Goal: Information Seeking & Learning: Learn about a topic

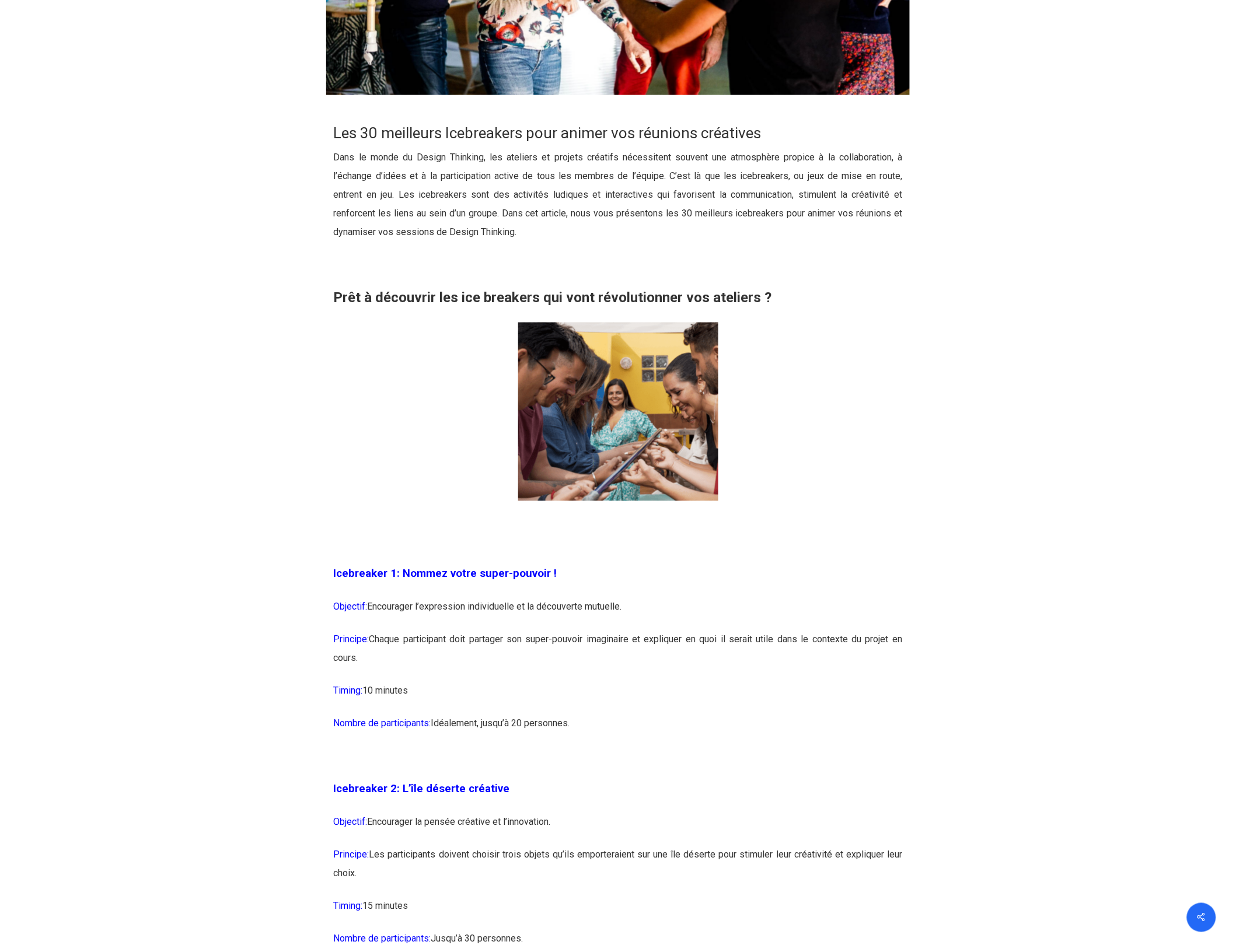
scroll to position [1021, 0]
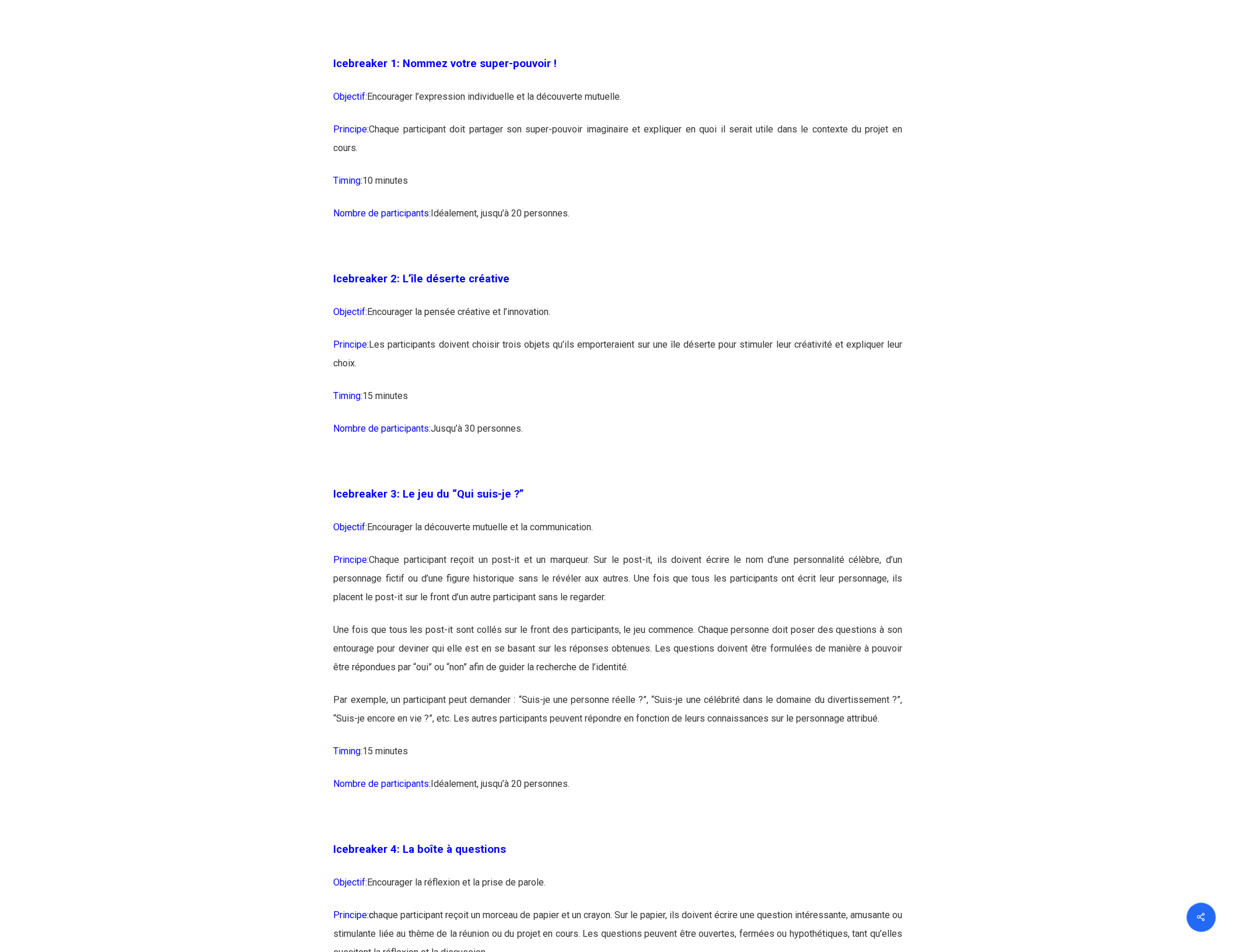
click at [398, 338] on p "Principe: Les participants doivent choisir trois objets qu’ils emporteraient su…" at bounding box center [618, 361] width 569 height 51
drag, startPoint x: 398, startPoint y: 338, endPoint x: 854, endPoint y: 334, distance: 456.0
click at [854, 336] on p "Principe: Les participants doivent choisir trois objets qu’ils emporteraient su…" at bounding box center [618, 361] width 569 height 51
drag, startPoint x: 854, startPoint y: 334, endPoint x: 690, endPoint y: 454, distance: 203.2
click at [693, 452] on p at bounding box center [618, 468] width 569 height 33
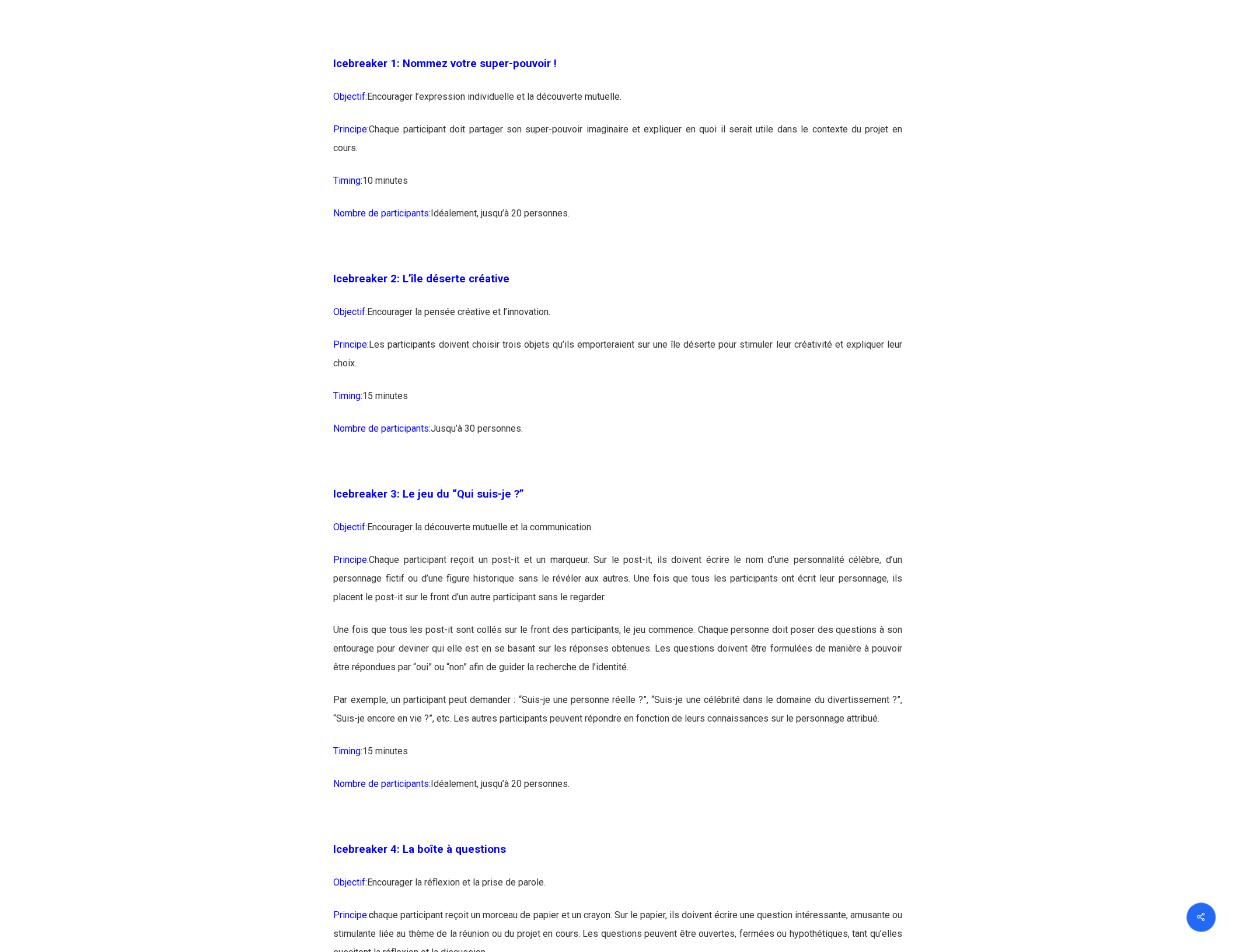
click at [405, 519] on p "Objectif: Encourager la découverte mutuelle et la communication." at bounding box center [618, 534] width 569 height 33
drag, startPoint x: 405, startPoint y: 519, endPoint x: 613, endPoint y: 520, distance: 208.0
click at [613, 520] on p "Objectif: Encourager la découverte mutuelle et la communication." at bounding box center [618, 534] width 569 height 33
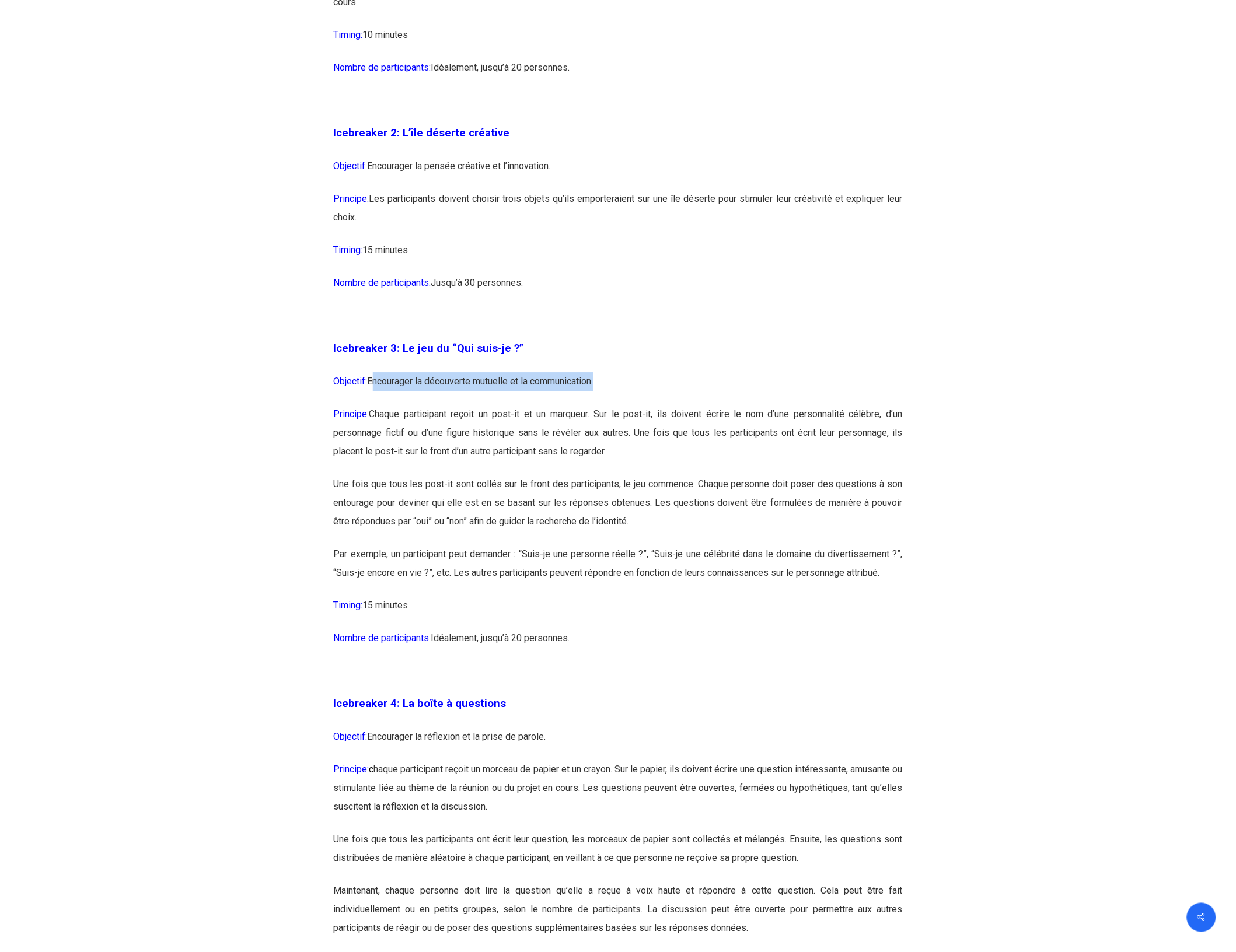
scroll to position [1239, 0]
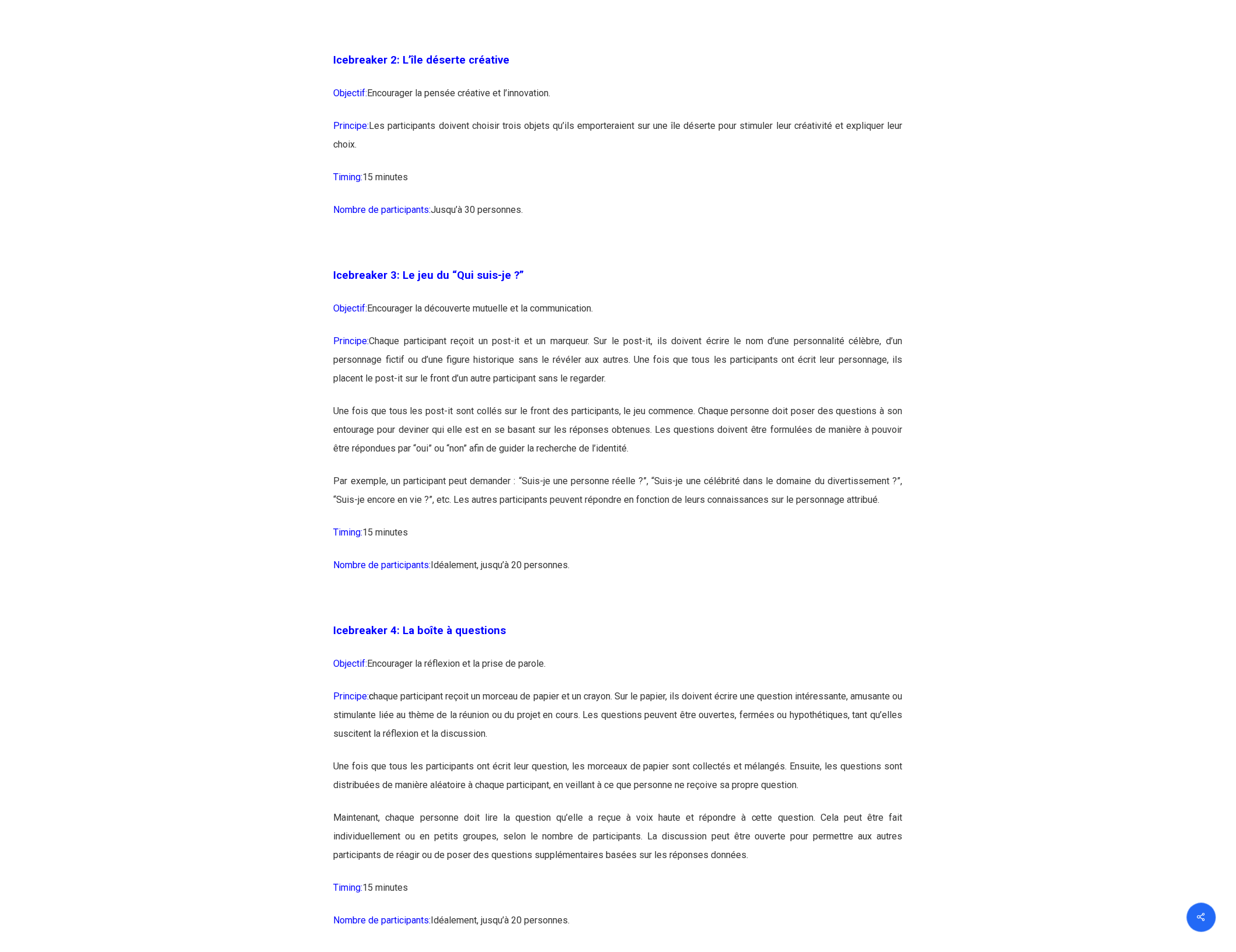
click at [385, 646] on p "Icebreaker 4: La boîte à questions" at bounding box center [618, 638] width 569 height 33
click at [386, 663] on p "Objectif: Encourager la réflexion et la prise de parole." at bounding box center [618, 670] width 569 height 33
drag, startPoint x: 386, startPoint y: 663, endPoint x: 600, endPoint y: 662, distance: 214.0
click at [600, 662] on p "Objectif: Encourager la réflexion et la prise de parole." at bounding box center [618, 670] width 569 height 33
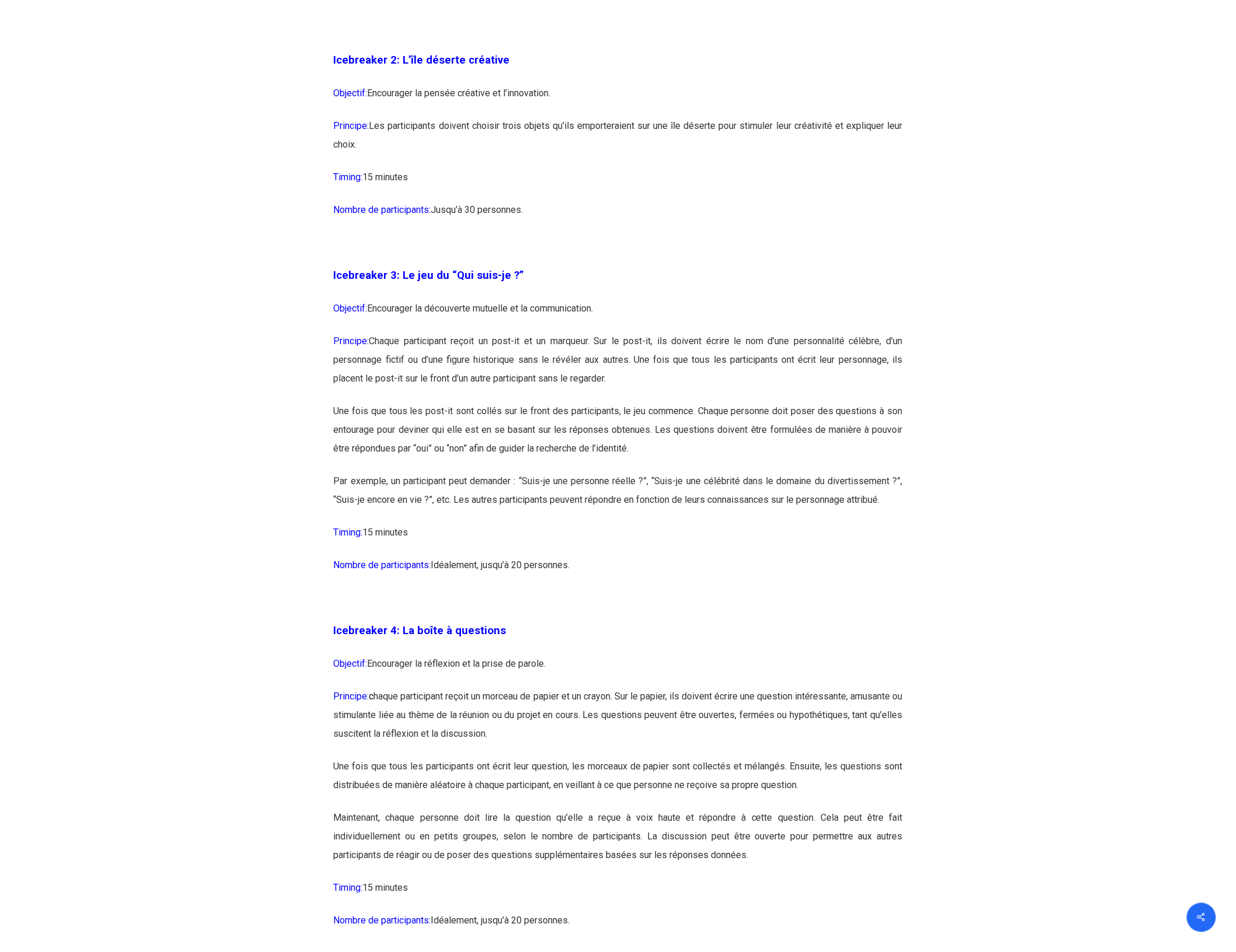
click at [393, 693] on p "Principe: c haque participant reçoit un morceau de papier et un crayon. Sur le …" at bounding box center [618, 721] width 569 height 70
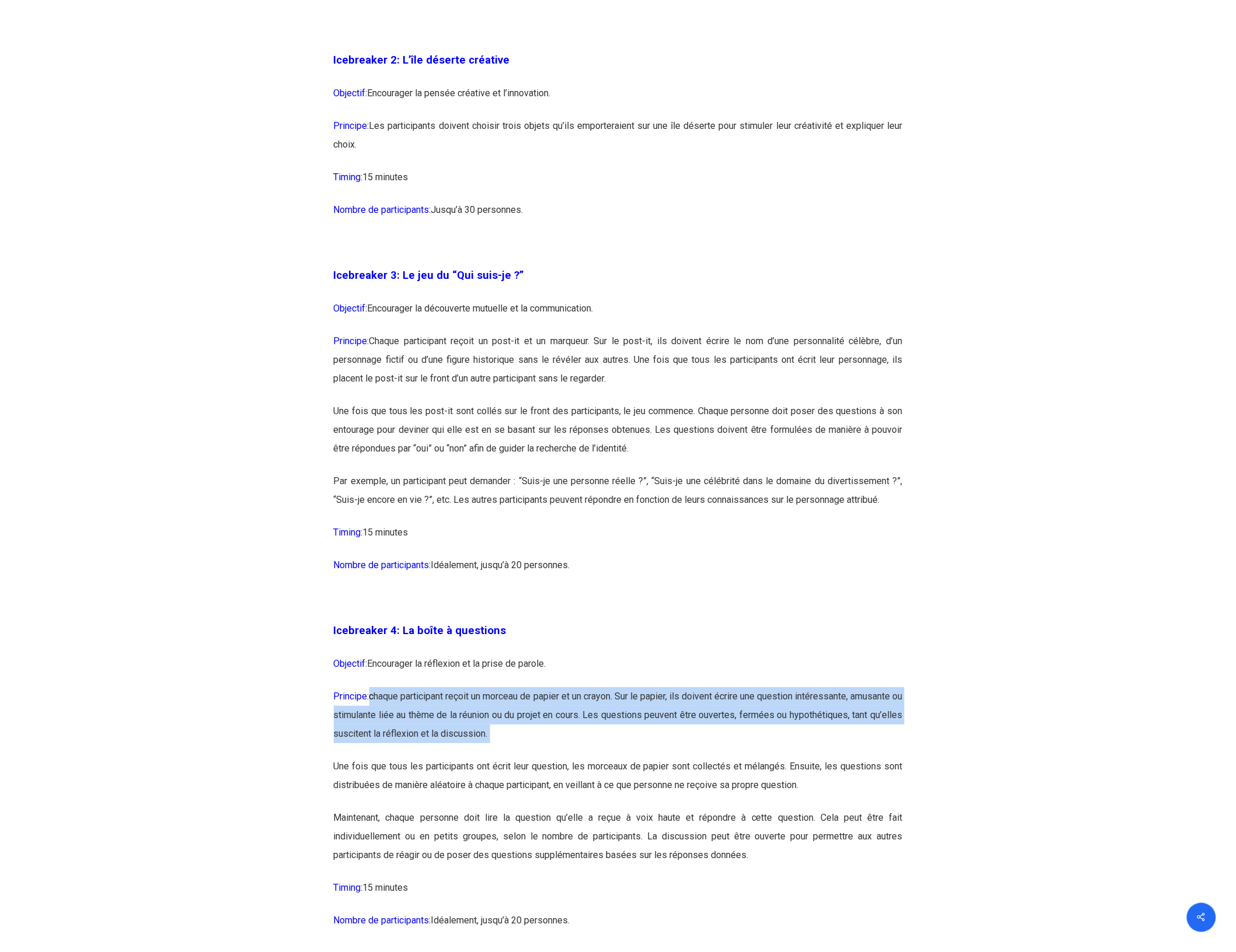
drag, startPoint x: 393, startPoint y: 693, endPoint x: 619, endPoint y: 727, distance: 228.5
click at [619, 727] on p "Principe: c haque participant reçoit un morceau de papier et un crayon. Sur le …" at bounding box center [618, 721] width 569 height 70
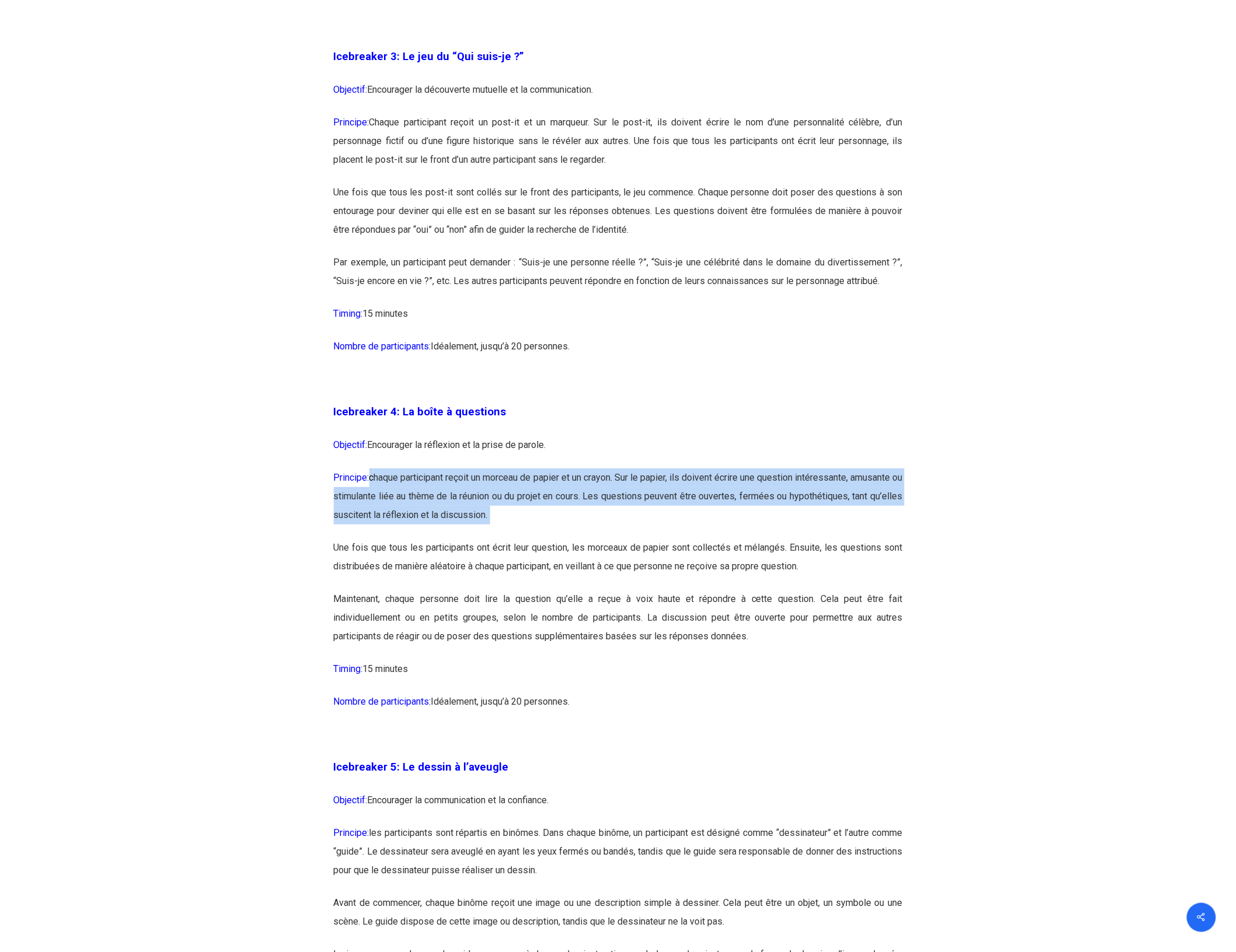
scroll to position [1531, 0]
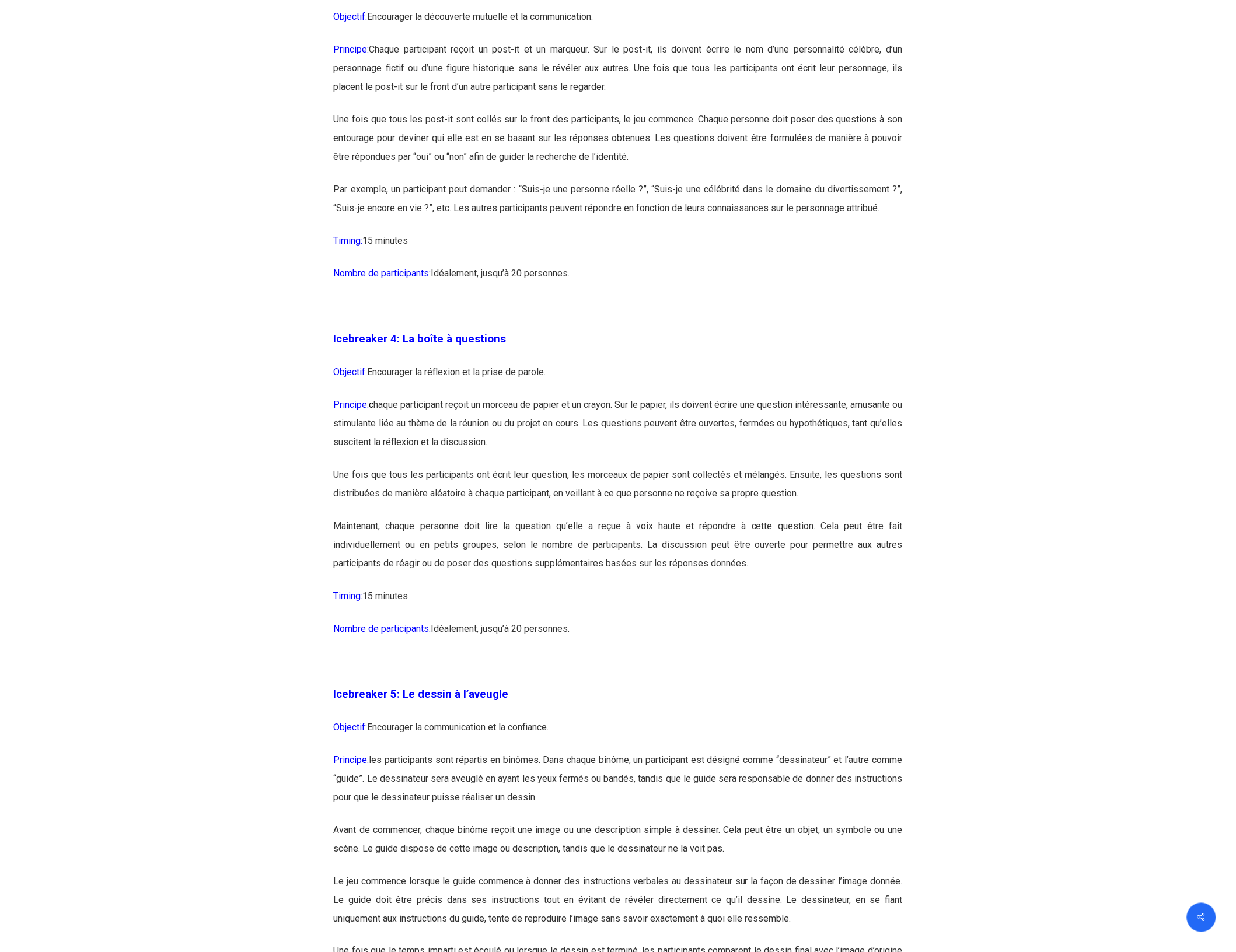
click at [385, 723] on p "Objectif: Encourager la communication et la confiance." at bounding box center [618, 734] width 569 height 33
drag, startPoint x: 385, startPoint y: 723, endPoint x: 530, endPoint y: 726, distance: 145.0
click at [530, 726] on p "Objectif: Encourager la communication et la confiance." at bounding box center [618, 734] width 569 height 33
drag, startPoint x: 570, startPoint y: 760, endPoint x: 796, endPoint y: 759, distance: 226.0
click at [796, 759] on p "Principe: les participants sont répartis en binômes. Dans chaque binôme, un par…" at bounding box center [618, 785] width 569 height 70
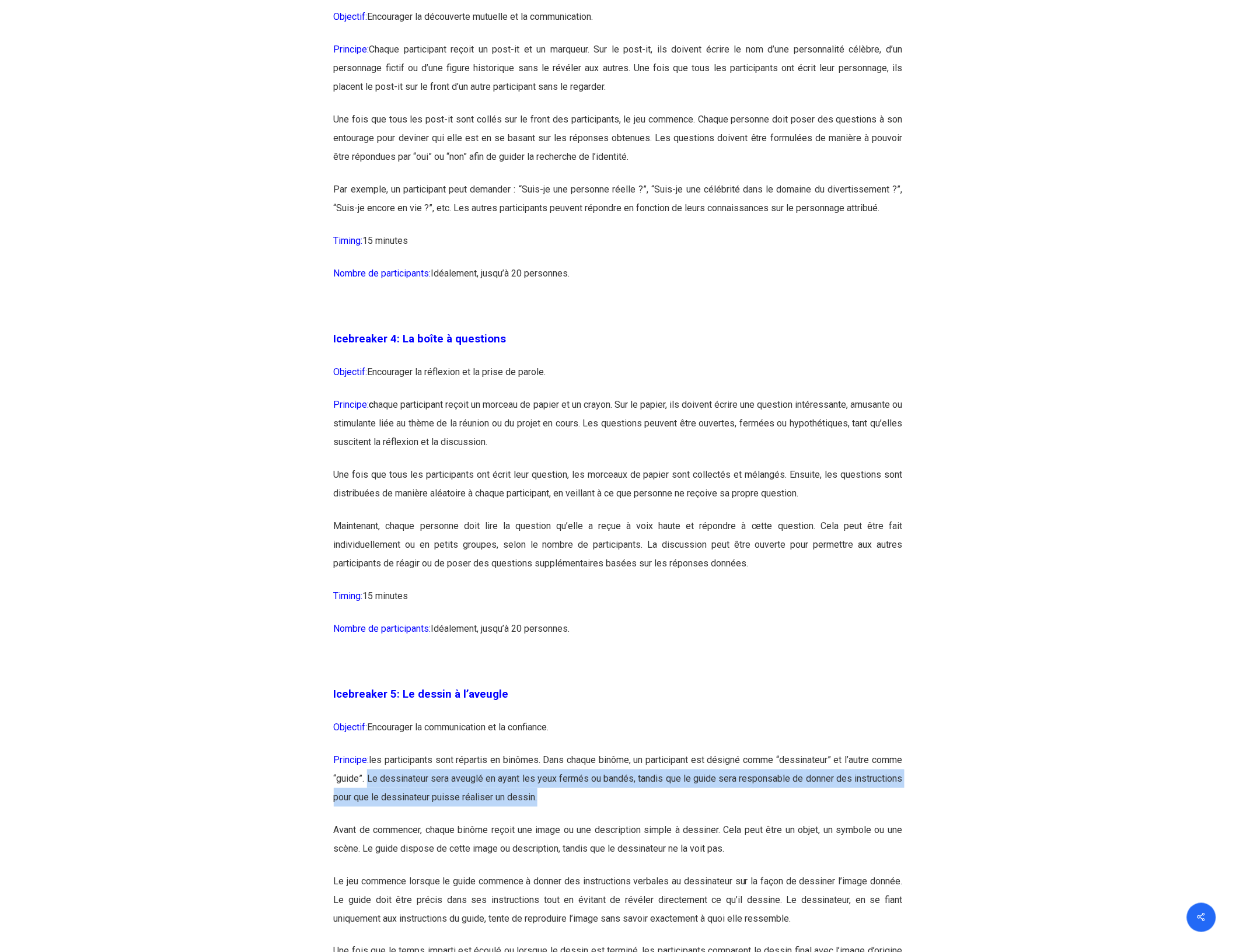
drag, startPoint x: 403, startPoint y: 774, endPoint x: 846, endPoint y: 787, distance: 443.2
click at [846, 787] on p "Principe: les participants sont répartis en binômes. Dans chaque binôme, un par…" at bounding box center [618, 785] width 569 height 70
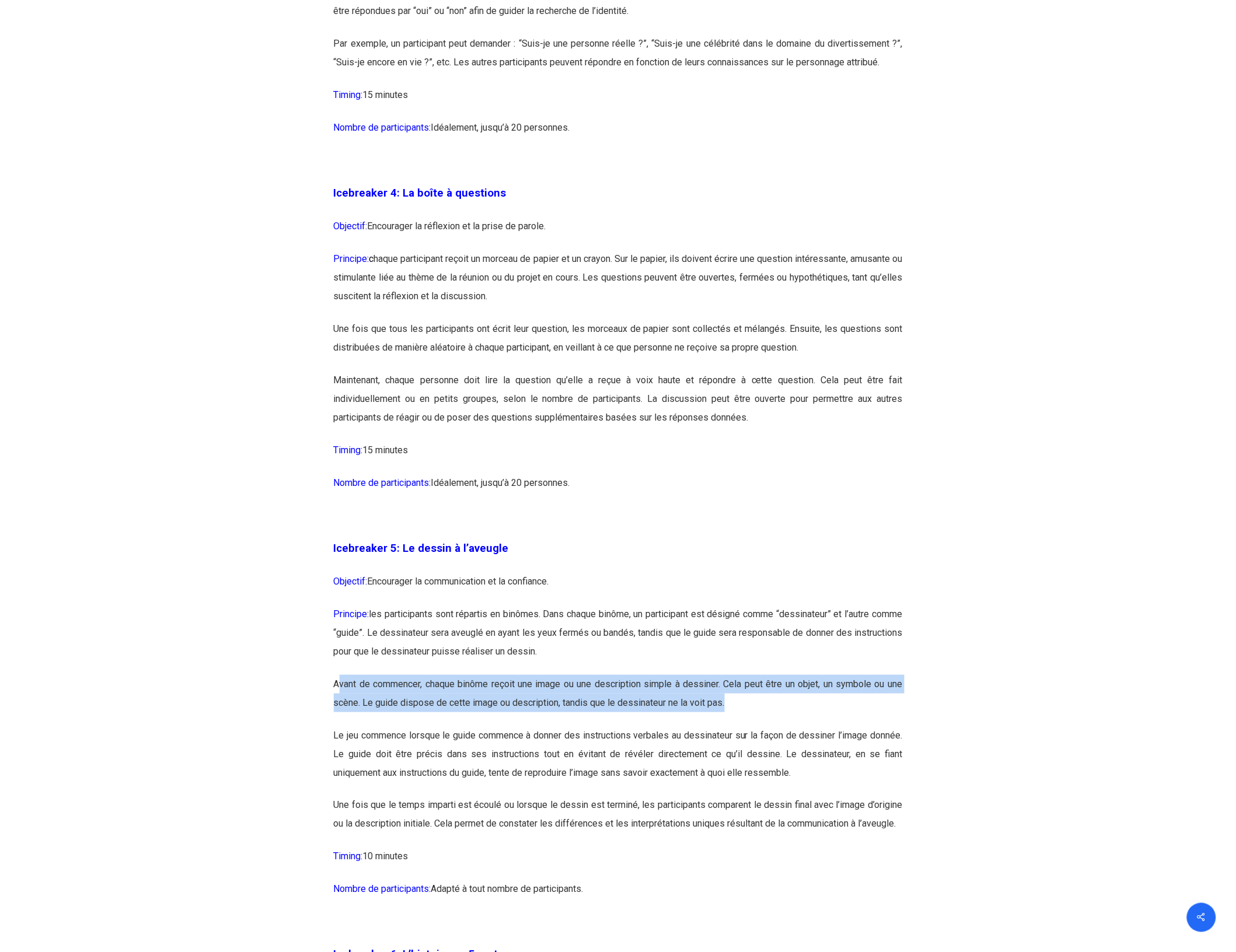
drag, startPoint x: 340, startPoint y: 682, endPoint x: 787, endPoint y: 709, distance: 447.8
click at [787, 709] on p "Avant de commencer, chaque binôme reçoit une image ou une description simple à …" at bounding box center [618, 700] width 569 height 51
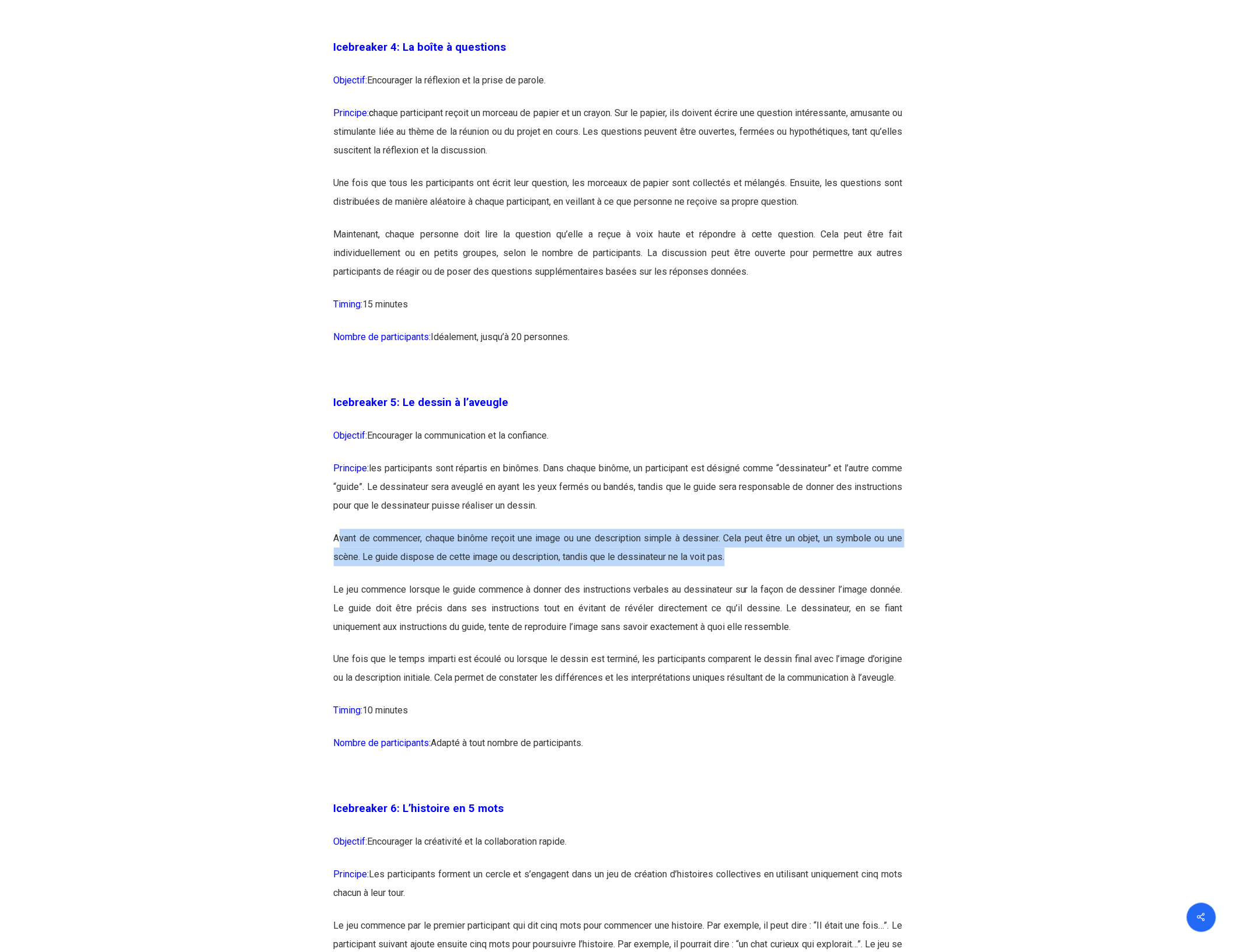
scroll to position [1896, 0]
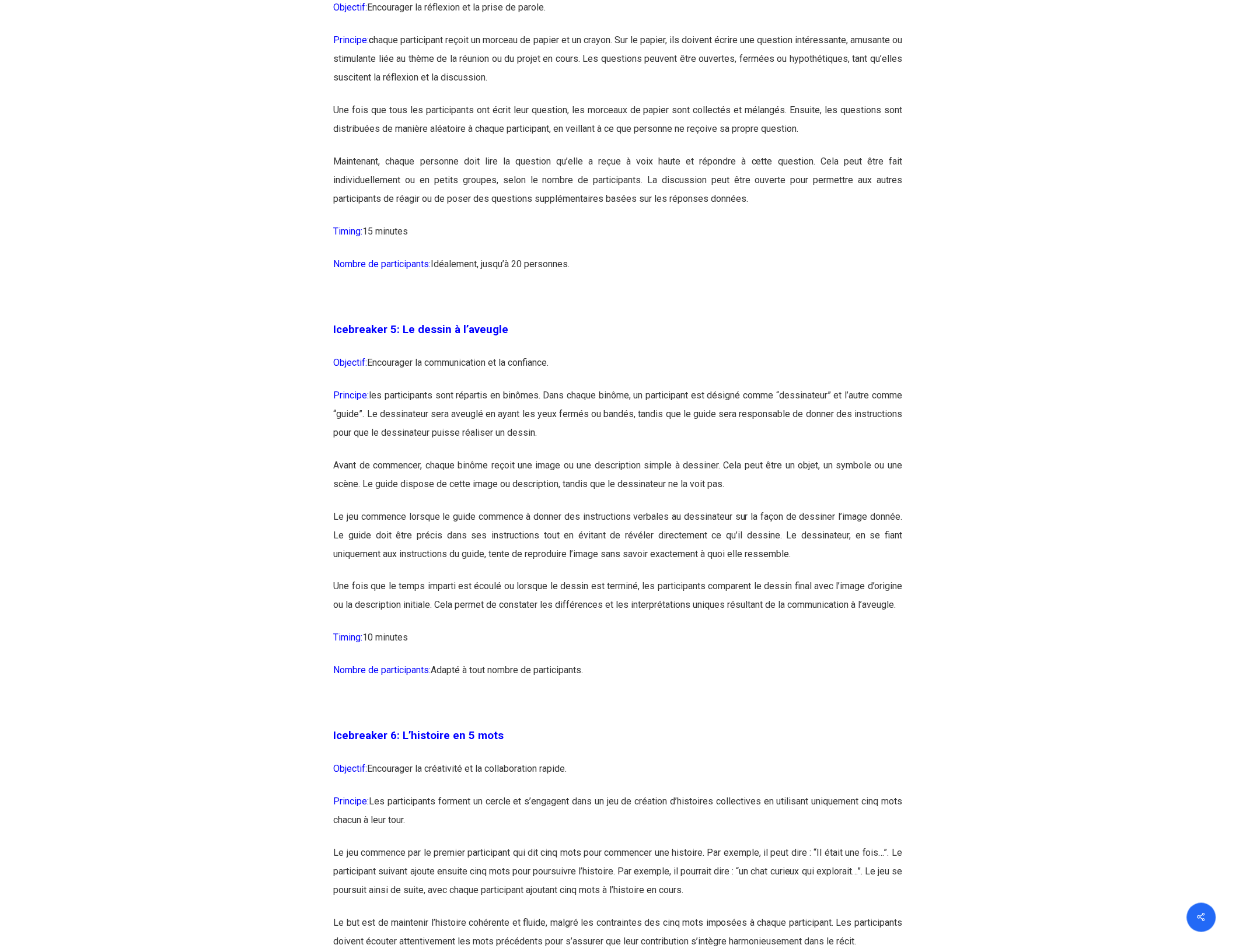
click at [395, 774] on p "Objectif: Encourager la créativité et la collaboration rapide." at bounding box center [618, 775] width 569 height 33
drag, startPoint x: 395, startPoint y: 775, endPoint x: 605, endPoint y: 783, distance: 210.2
click at [605, 783] on p "Objectif: Encourager la créativité et la collaboration rapide." at bounding box center [618, 775] width 569 height 33
click at [432, 864] on p "Le jeu commence par le premier participant qui dit cinq mots pour commencer une…" at bounding box center [618, 879] width 569 height 70
drag, startPoint x: 432, startPoint y: 864, endPoint x: 707, endPoint y: 866, distance: 275.0
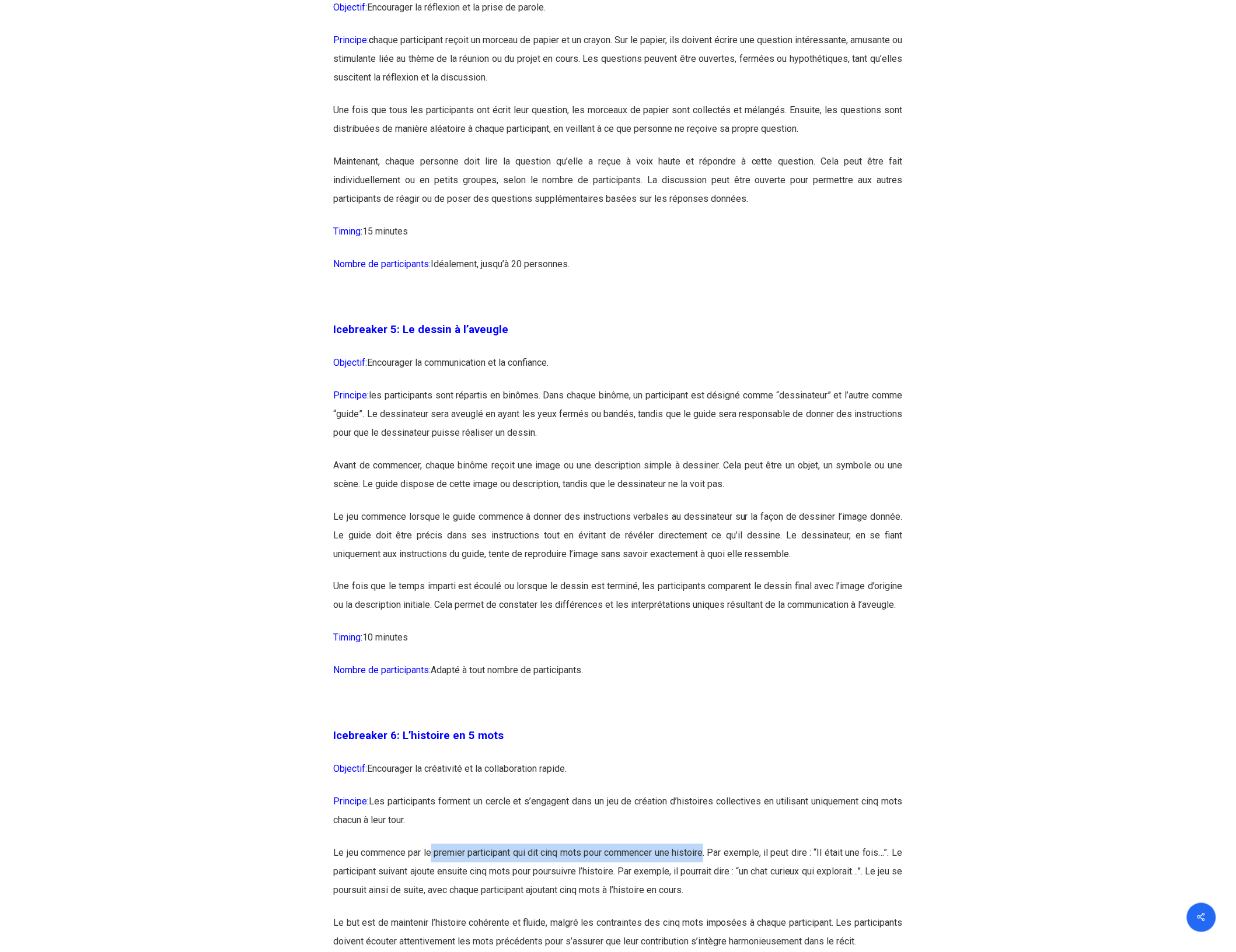
click at [707, 866] on p "Le jeu commence par le premier participant qui dit cinq mots pour commencer une…" at bounding box center [618, 879] width 569 height 70
drag, startPoint x: 424, startPoint y: 885, endPoint x: 629, endPoint y: 883, distance: 205.0
click at [629, 883] on p "Le jeu commence par le premier participant qui dit cinq mots pour commencer une…" at bounding box center [618, 879] width 569 height 70
drag, startPoint x: 454, startPoint y: 904, endPoint x: 797, endPoint y: 906, distance: 343.0
click at [797, 906] on p "Le jeu commence par le premier participant qui dit cinq mots pour commencer une…" at bounding box center [618, 879] width 569 height 70
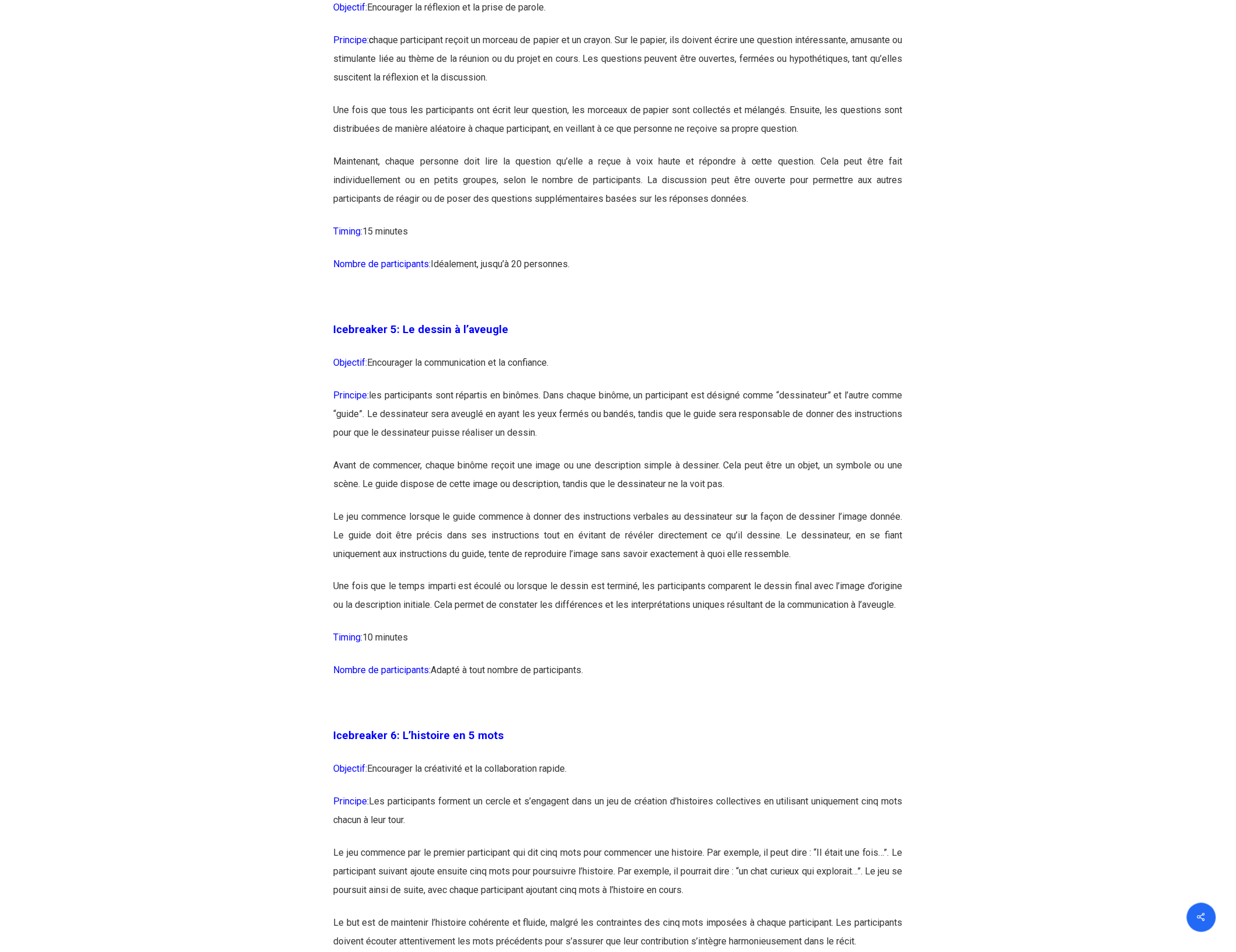
click at [595, 838] on p "Principe: Les participants forment un cercle et s’engagent dans un jeu de créat…" at bounding box center [618, 818] width 569 height 51
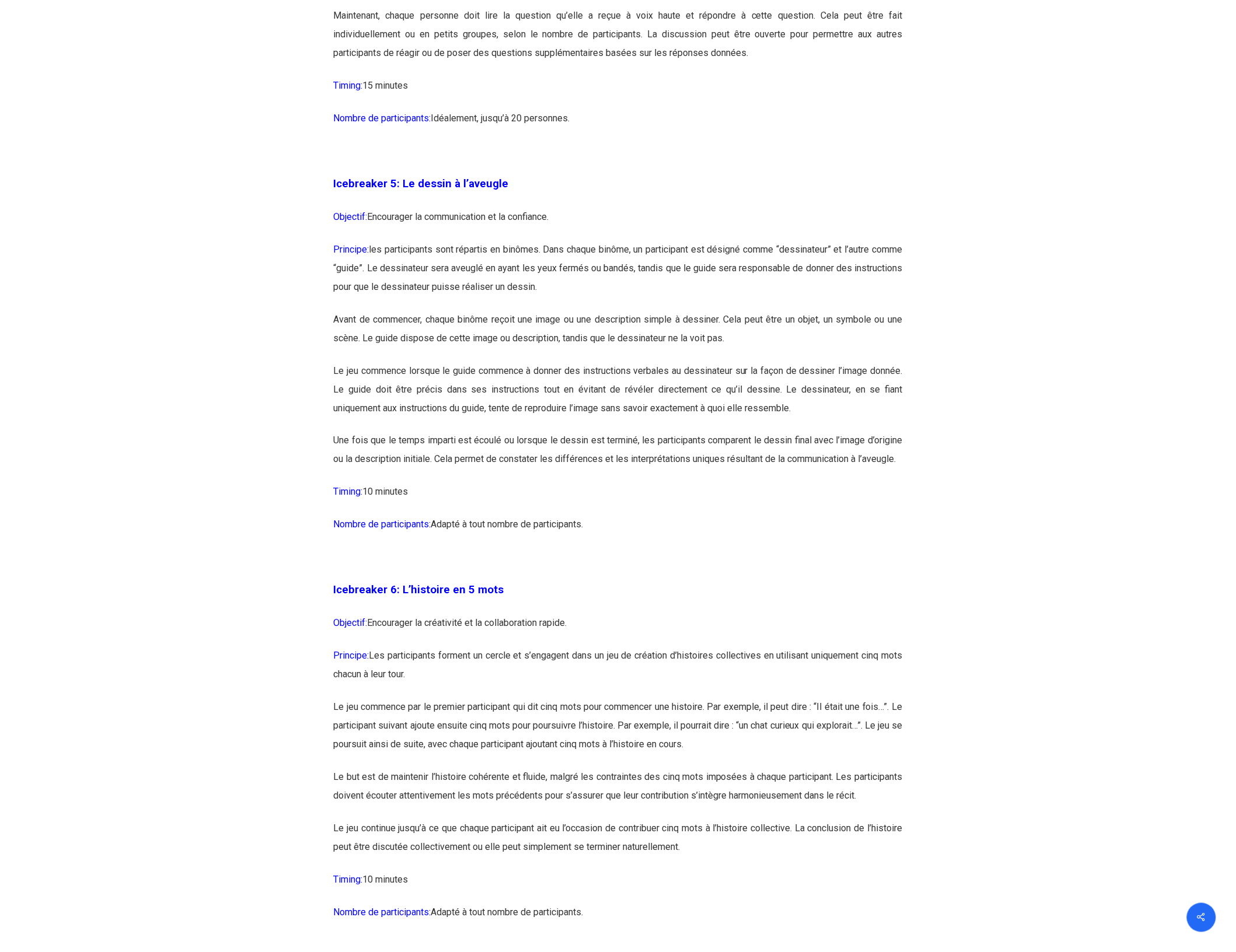
scroll to position [2114, 0]
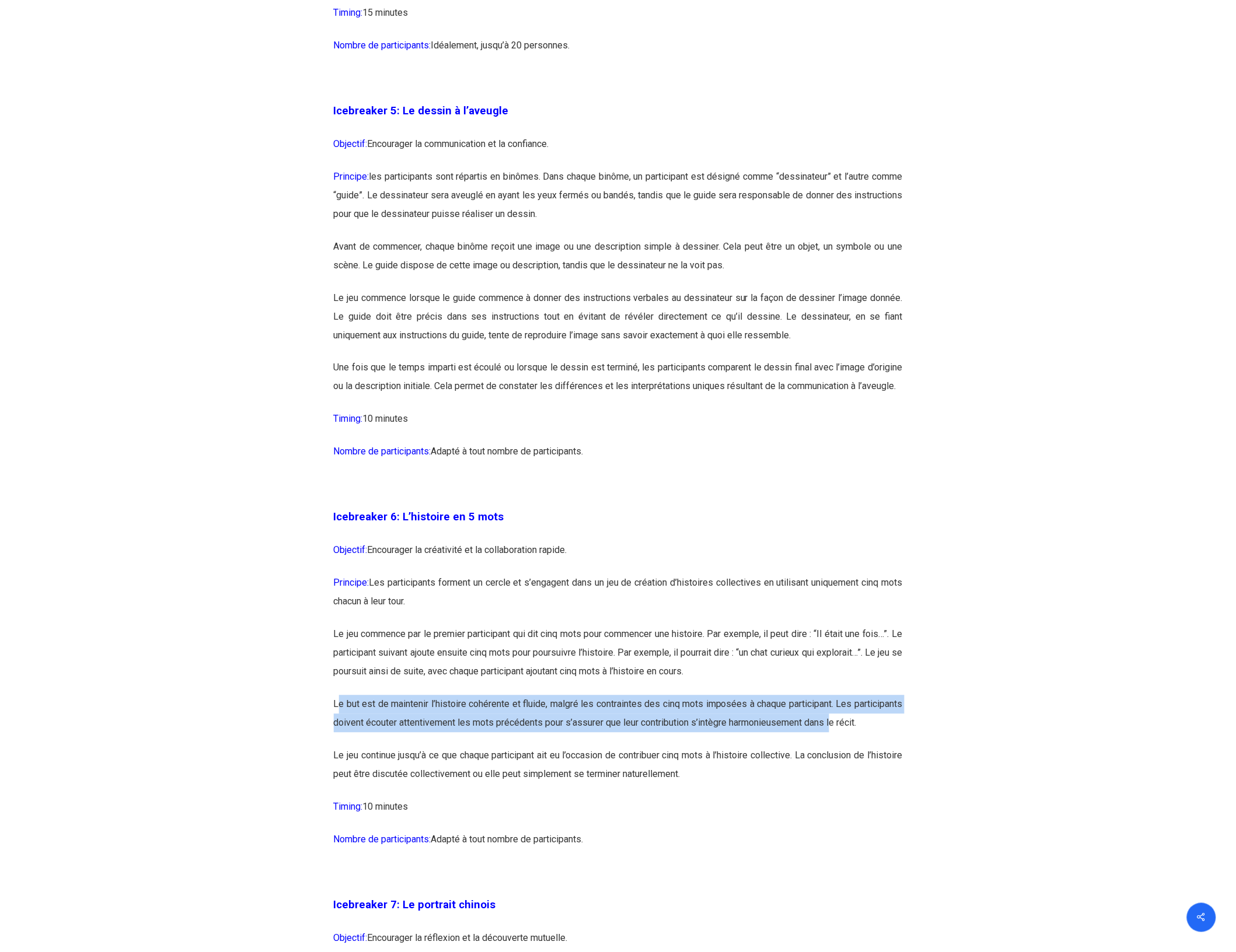
drag, startPoint x: 338, startPoint y: 721, endPoint x: 897, endPoint y: 741, distance: 559.4
click at [897, 741] on p "Le but est de maintenir l’histoire cohérente et fluide, malgré les contraintes …" at bounding box center [618, 721] width 569 height 51
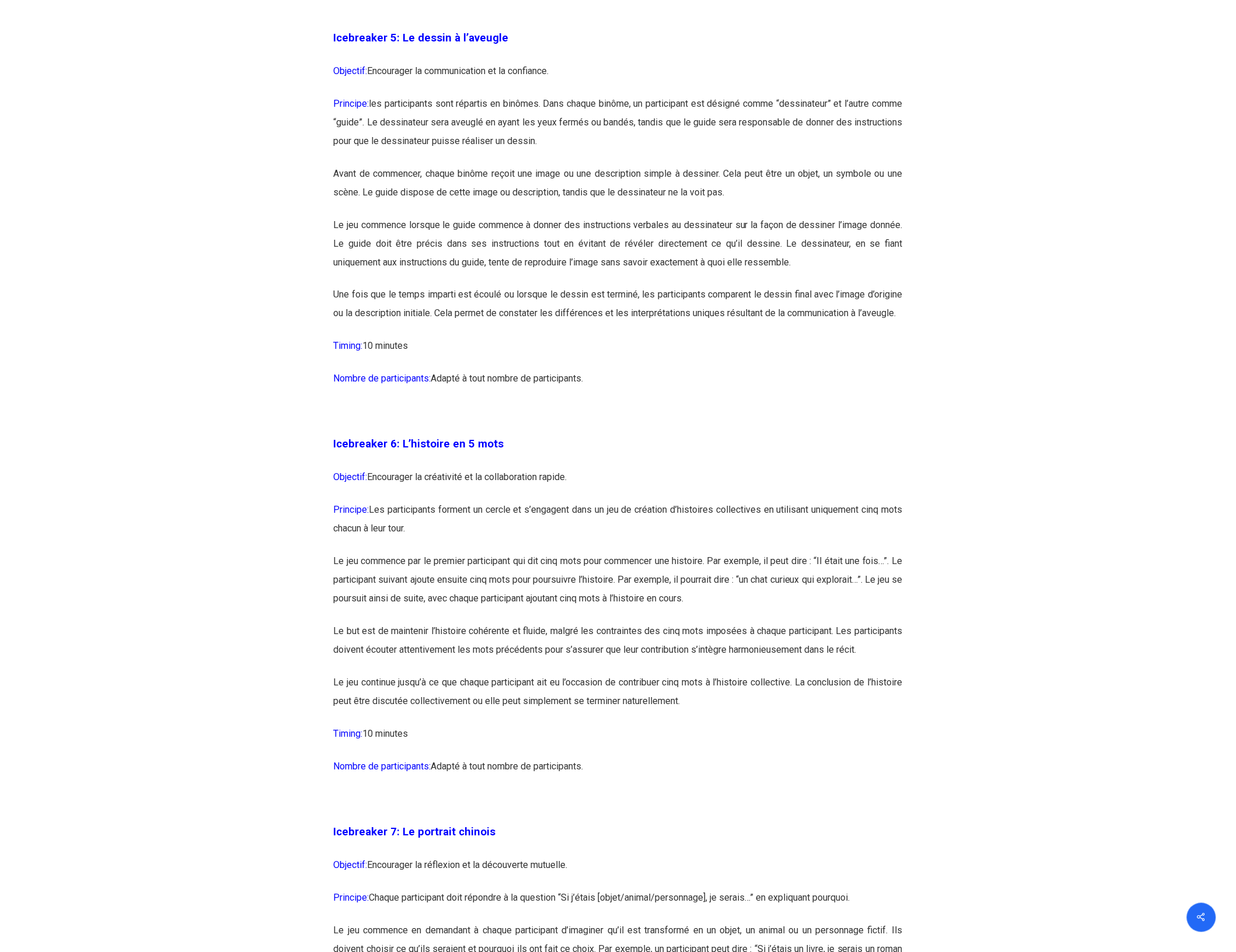
click at [736, 758] on p "Timing: 10 minutes" at bounding box center [618, 741] width 569 height 33
drag, startPoint x: 331, startPoint y: 459, endPoint x: 625, endPoint y: 805, distance: 454.0
copy div "Icebreaker 6: L’histoire en 5 mots Objectif: Encourager la créativité et la col…"
click at [783, 823] on p at bounding box center [618, 806] width 569 height 33
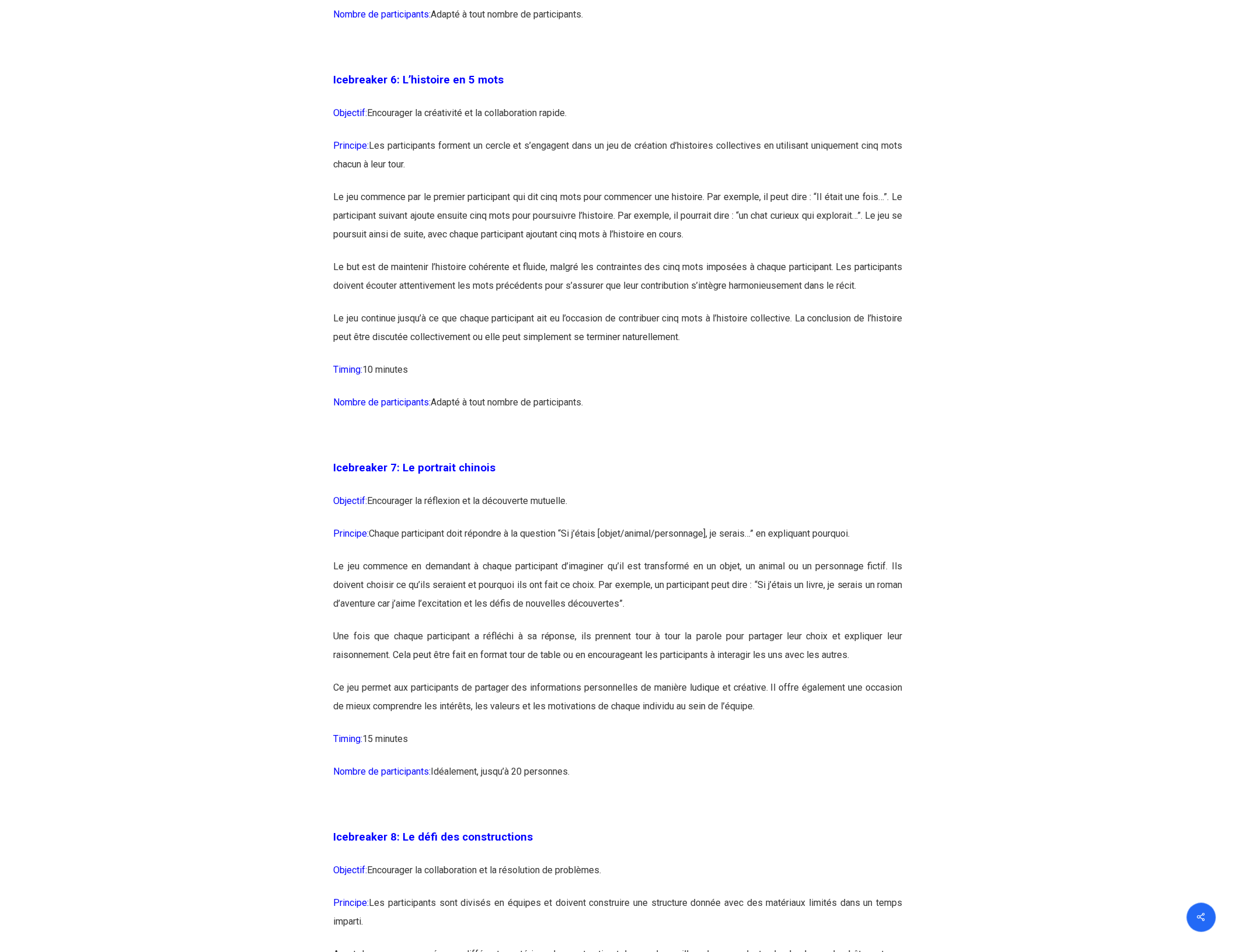
scroll to position [2916, 0]
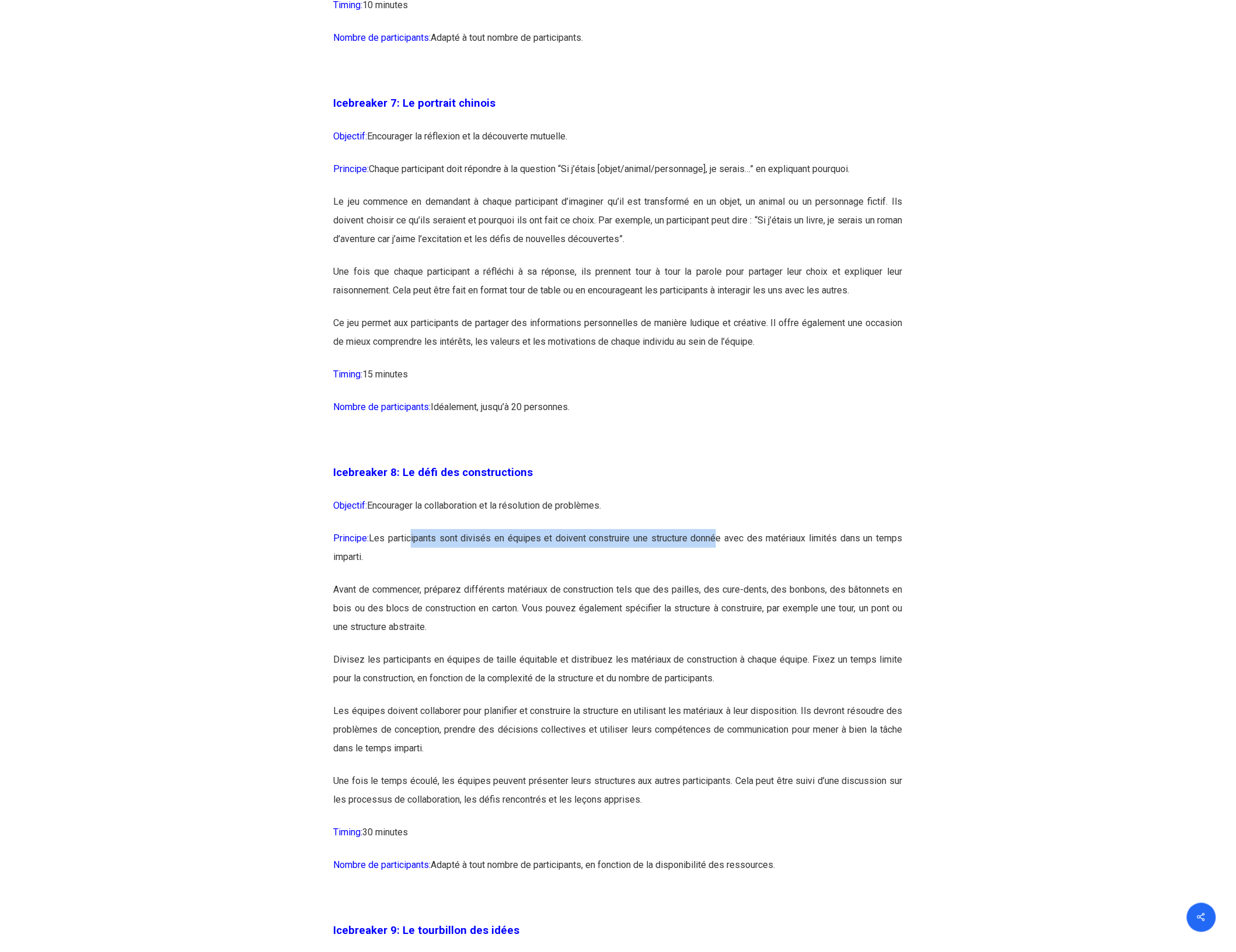
drag, startPoint x: 414, startPoint y: 561, endPoint x: 719, endPoint y: 564, distance: 305.0
click at [719, 564] on p "Principe: Les participants sont divisés en équipes et doivent construire une st…" at bounding box center [618, 554] width 569 height 51
drag, startPoint x: 719, startPoint y: 564, endPoint x: 616, endPoint y: 573, distance: 103.4
click at [616, 573] on p "Principe: Les participants sont divisés en équipes et doivent construire une st…" at bounding box center [618, 554] width 569 height 51
drag, startPoint x: 616, startPoint y: 573, endPoint x: 913, endPoint y: 585, distance: 297.2
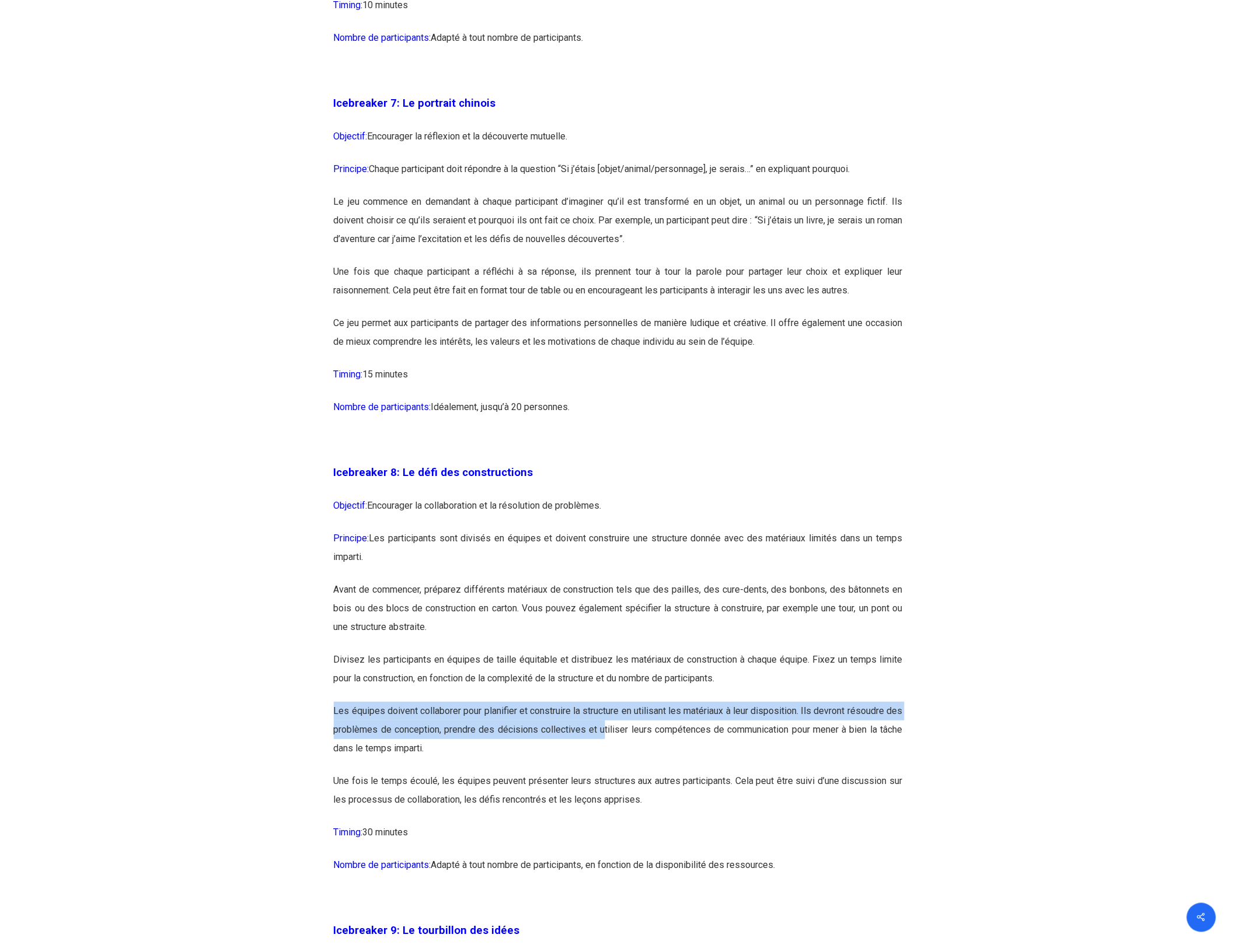
drag, startPoint x: 334, startPoint y: 742, endPoint x: 622, endPoint y: 760, distance: 288.6
click at [622, 760] on p "Les équipes doivent collaborer pour planifier et construire la structure en uti…" at bounding box center [618, 736] width 569 height 70
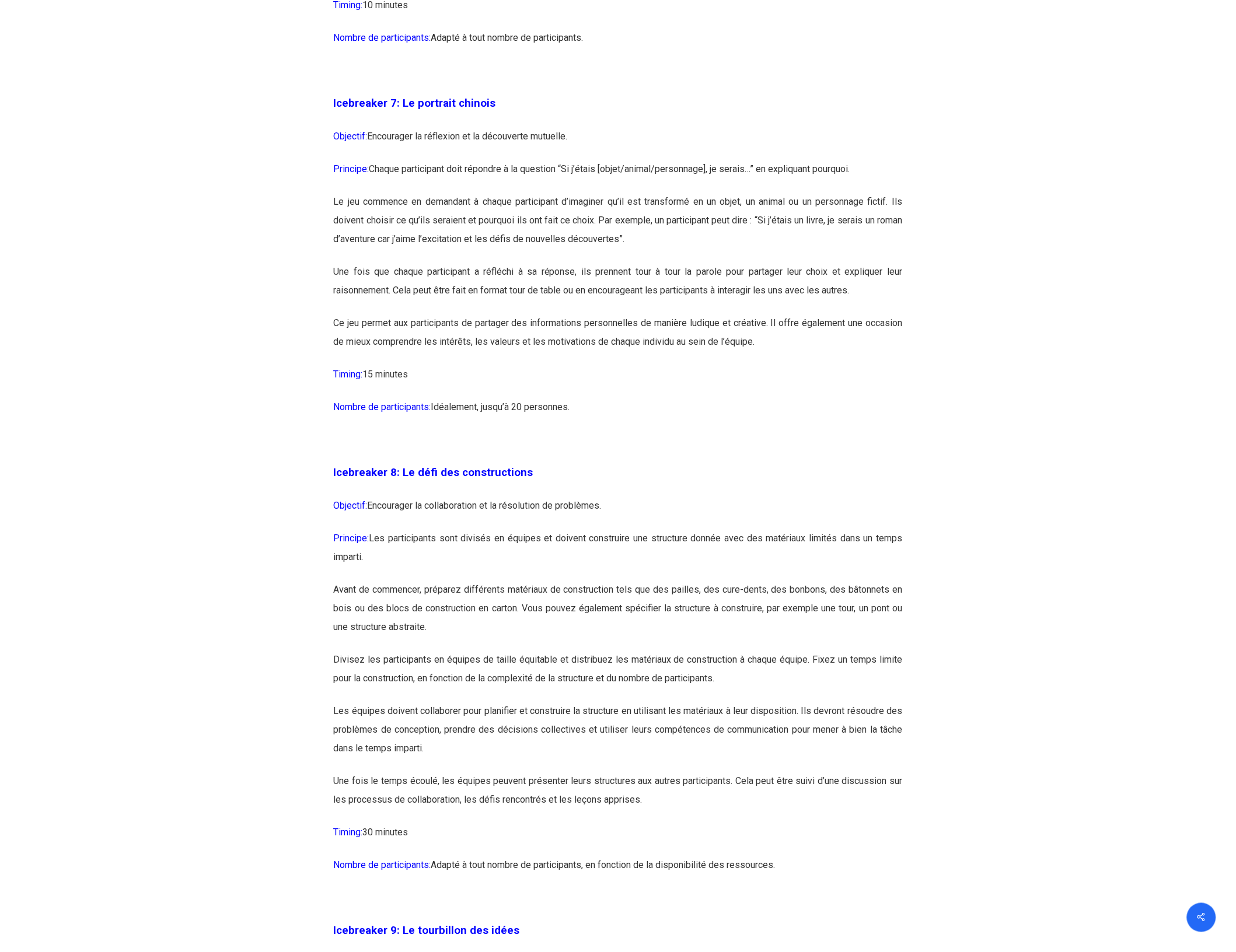
click at [404, 702] on p "Divisez les participants en équipes de taille équitable et distribuez les matér…" at bounding box center [618, 675] width 569 height 51
drag, startPoint x: 329, startPoint y: 685, endPoint x: 658, endPoint y: 699, distance: 329.3
click at [444, 650] on p "Avant de commencer, préparez différents matériaux de construction tels que des …" at bounding box center [618, 615] width 569 height 70
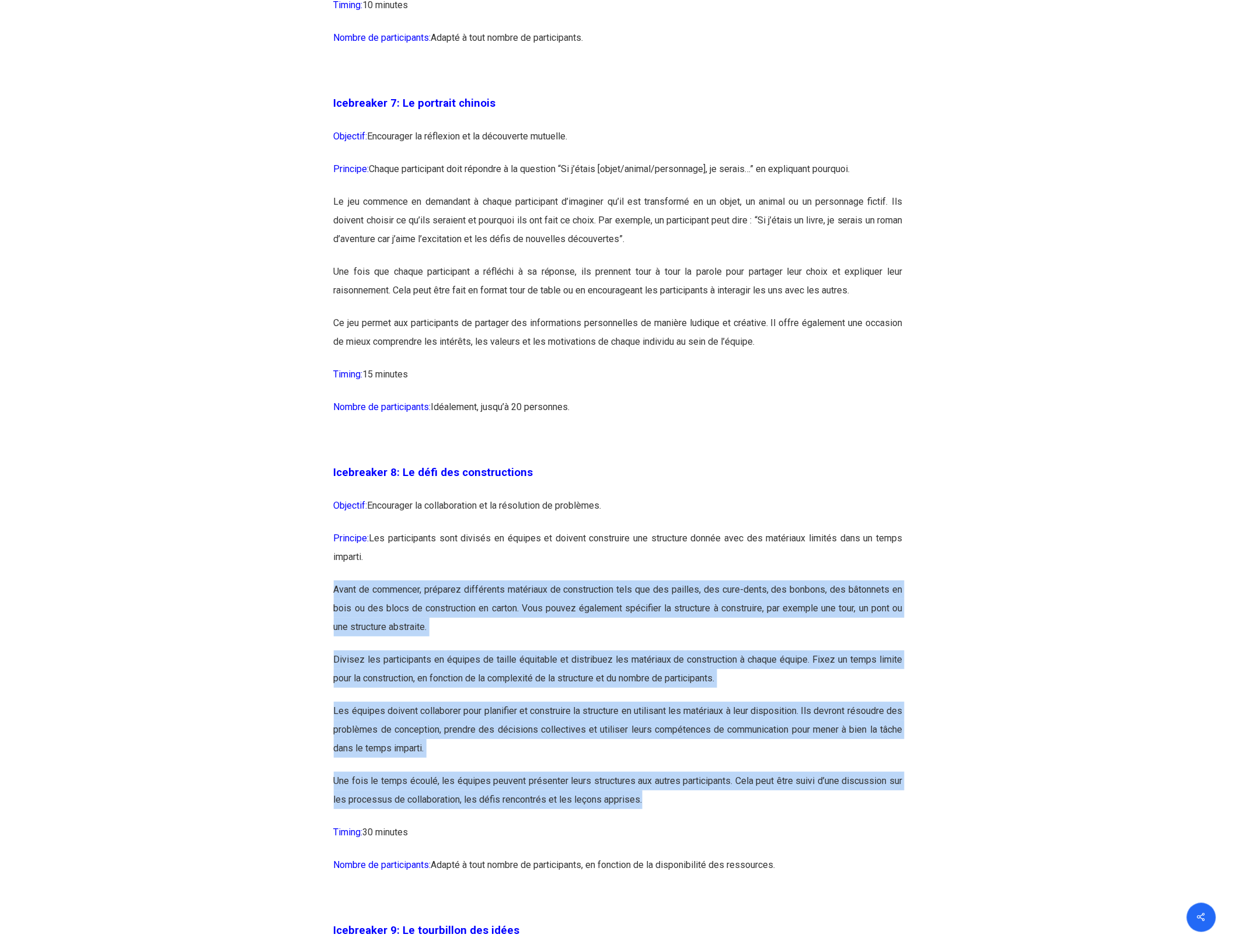
drag, startPoint x: 336, startPoint y: 615, endPoint x: 662, endPoint y: 832, distance: 391.6
click at [662, 823] on p "Une fois le temps écoulé, les équipes peuvent présenter leurs structures aux au…" at bounding box center [618, 797] width 569 height 51
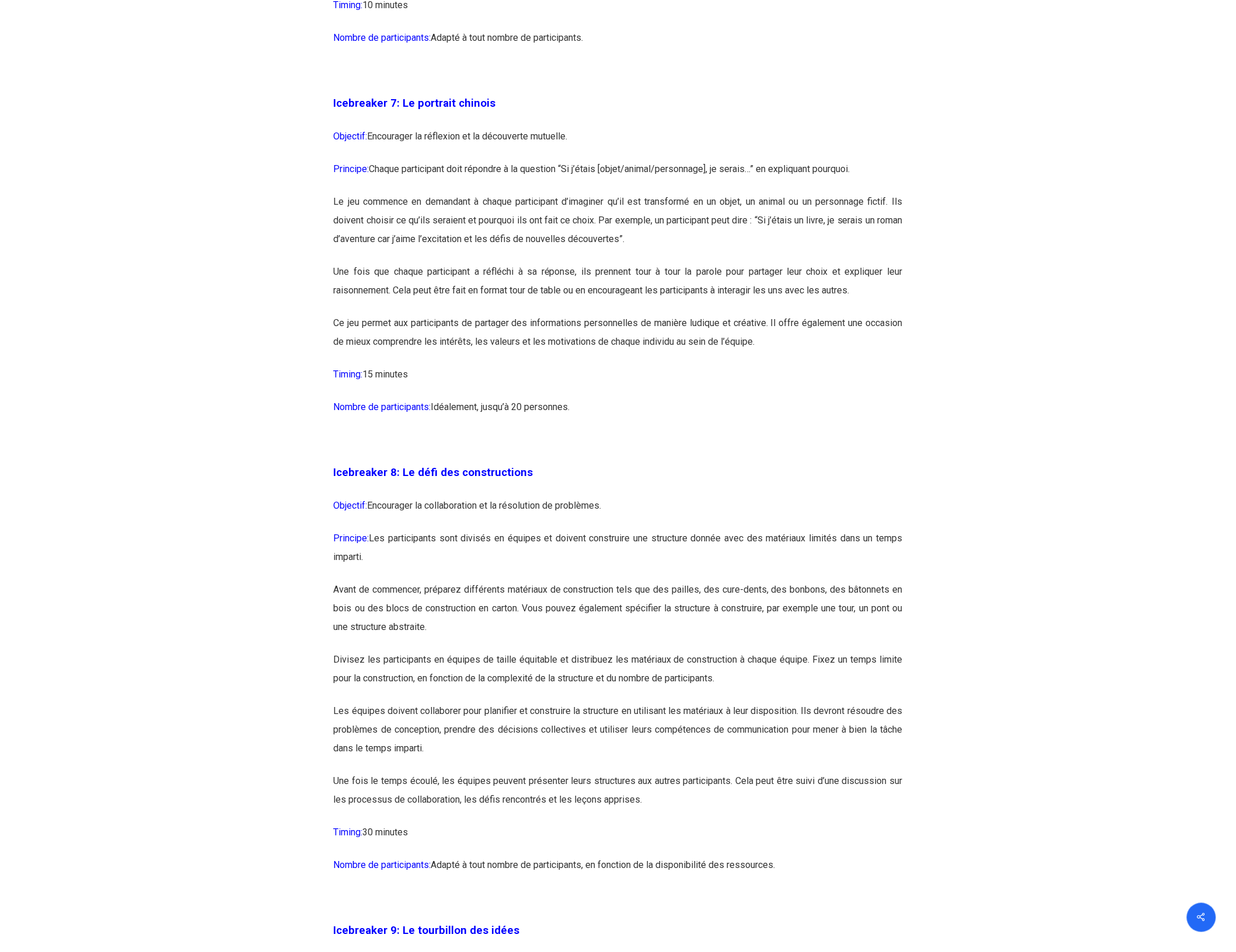
click at [662, 823] on p "Une fois le temps écoulé, les équipes peuvent présenter leurs structures aux au…" at bounding box center [618, 797] width 569 height 51
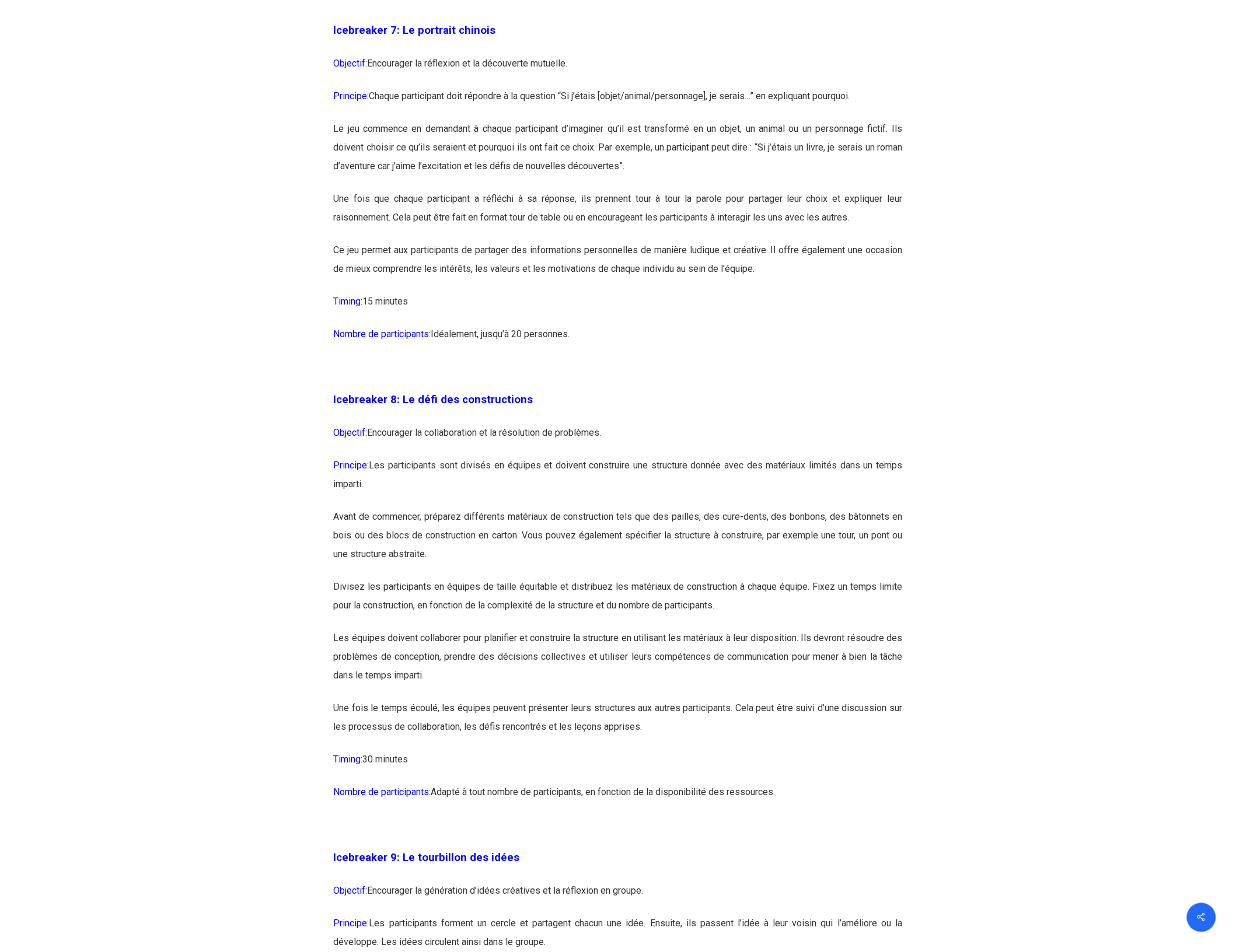
scroll to position [3207, 0]
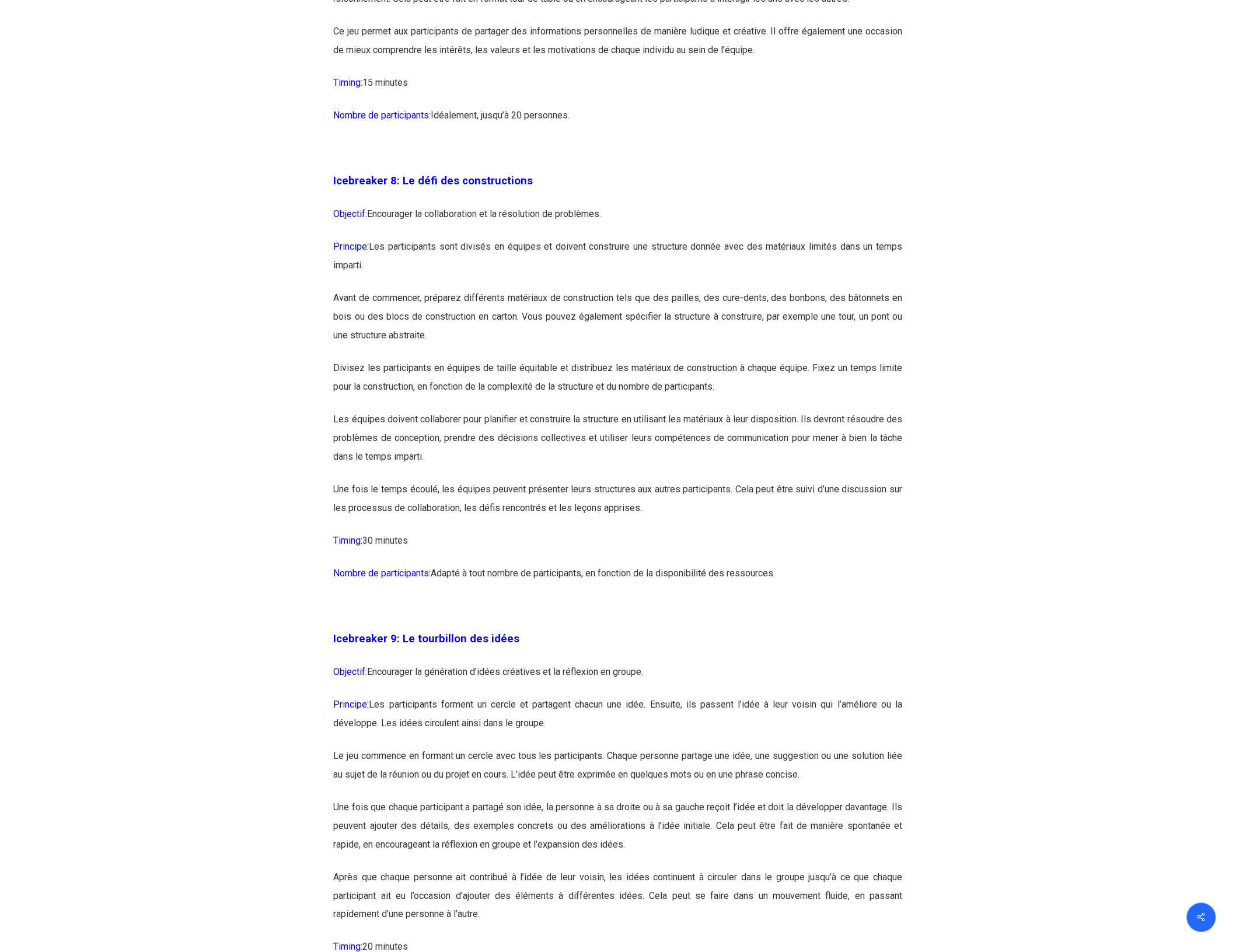
drag, startPoint x: 380, startPoint y: 705, endPoint x: 763, endPoint y: 713, distance: 383.1
click at [763, 695] on p "Objectif: Encourager la génération d’idées créatives et la réflexion en groupe." at bounding box center [618, 679] width 569 height 33
click at [389, 730] on p "Principe: Les participants forment un cercle et partagent chacun une idée. Ensu…" at bounding box center [618, 721] width 569 height 51
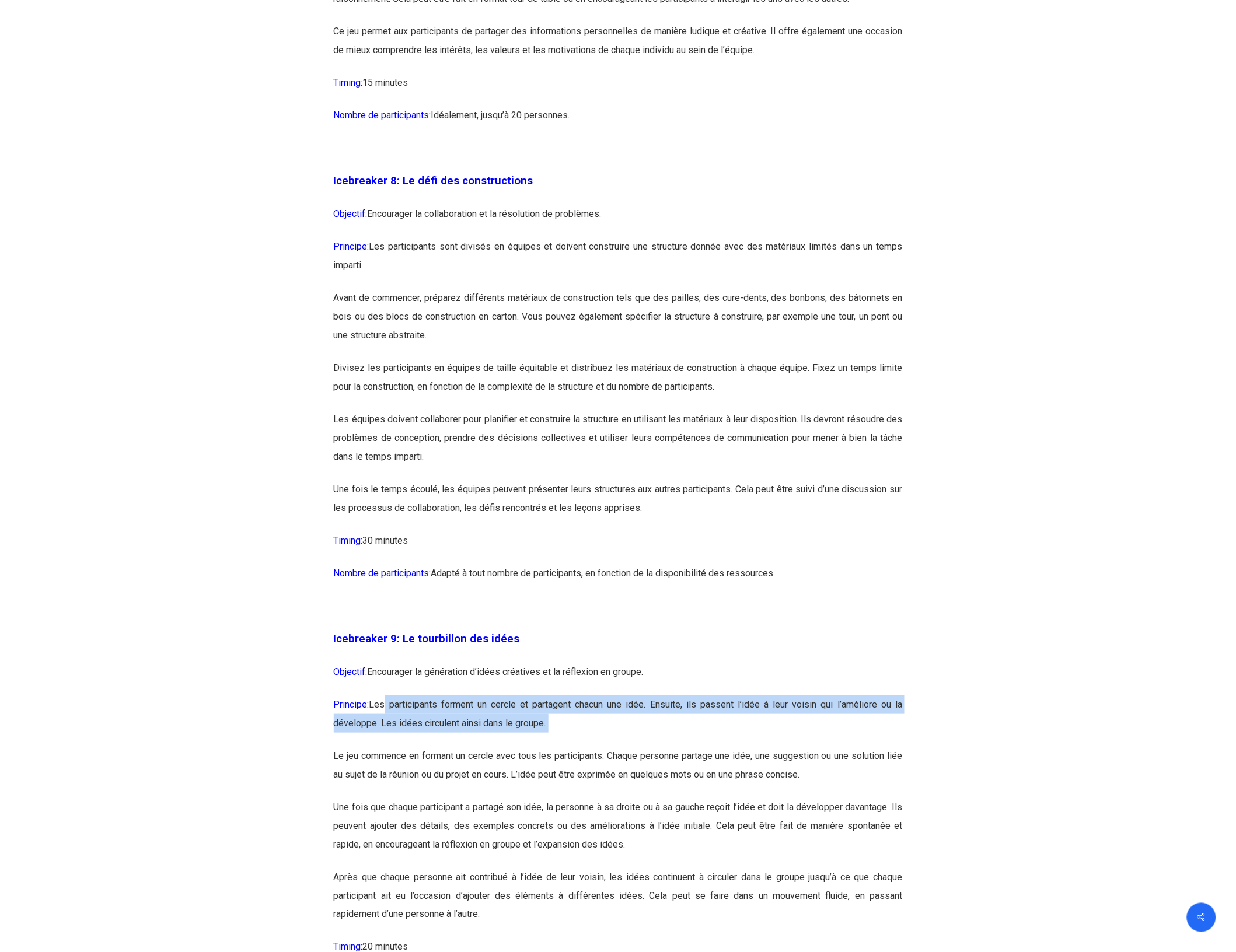
drag, startPoint x: 389, startPoint y: 730, endPoint x: 636, endPoint y: 747, distance: 247.6
click at [636, 747] on p "Principe: Les participants forment un cercle et partagent chacun une idée. Ensu…" at bounding box center [618, 721] width 569 height 51
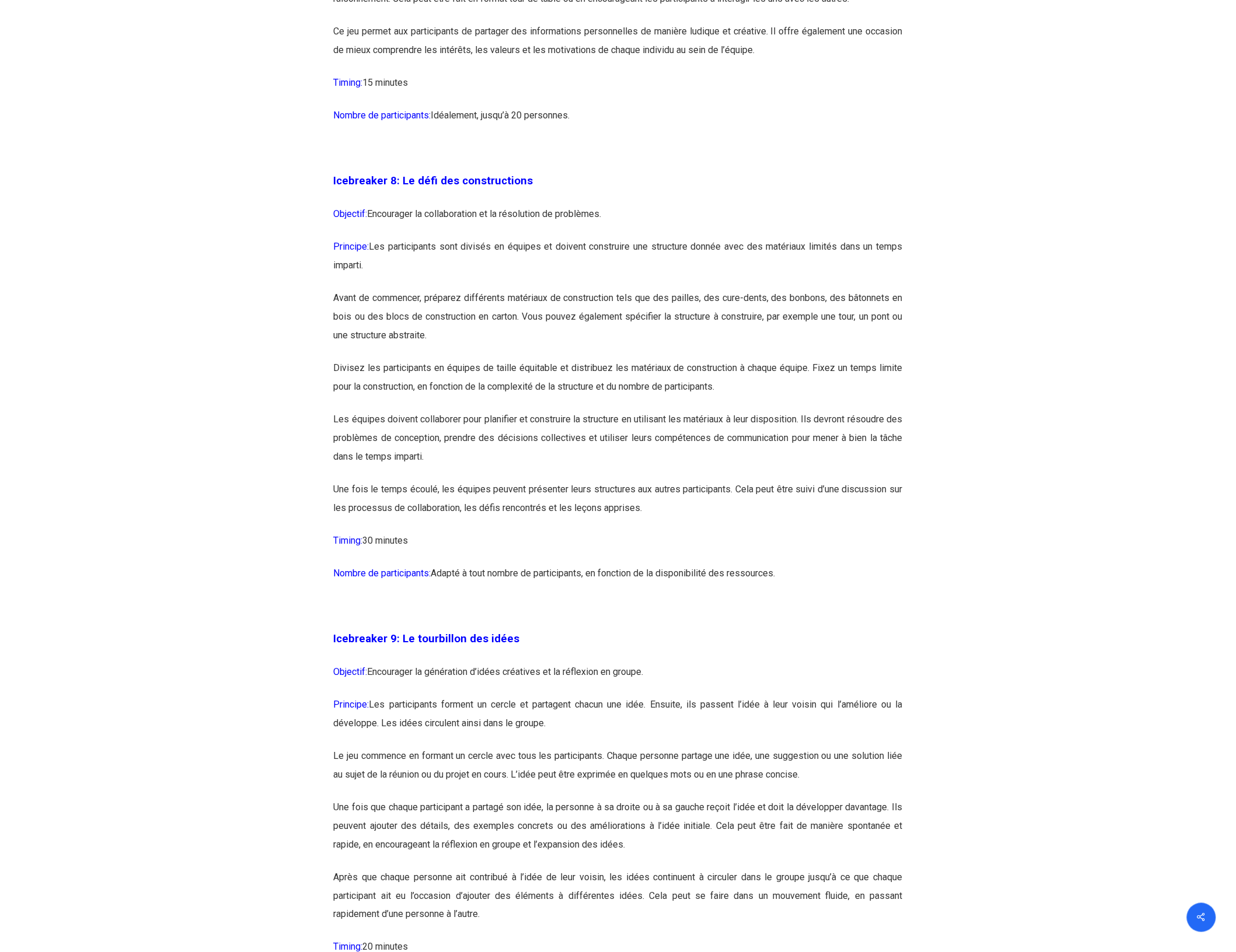
click at [616, 783] on p "Le jeu commence en formant un cercle avec tous les participants. Chaque personn…" at bounding box center [618, 772] width 569 height 51
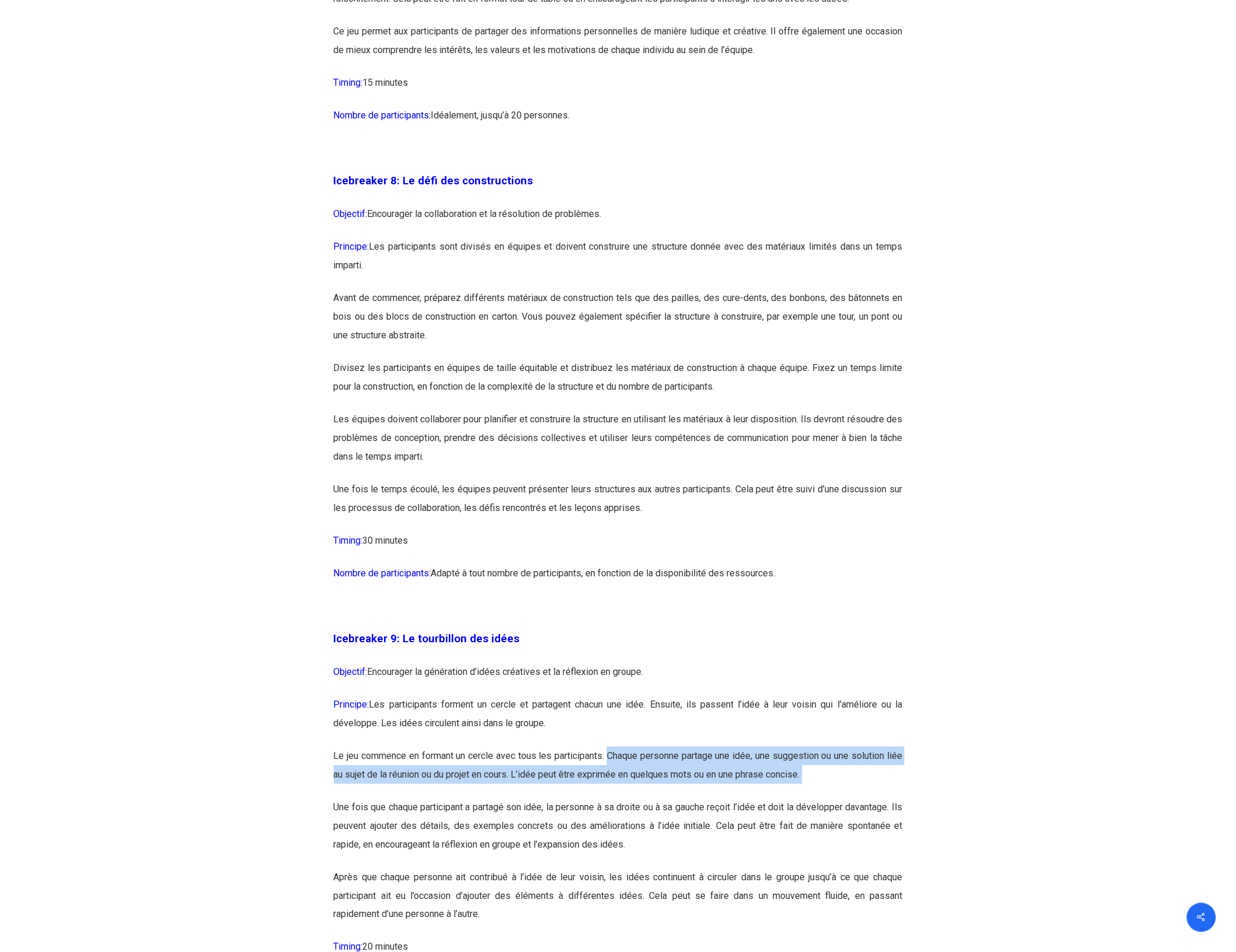
drag, startPoint x: 616, startPoint y: 783, endPoint x: 860, endPoint y: 799, distance: 244.5
click at [860, 798] on p "Le jeu commence en formant un cercle avec tous les participants. Chaque personn…" at bounding box center [618, 772] width 569 height 51
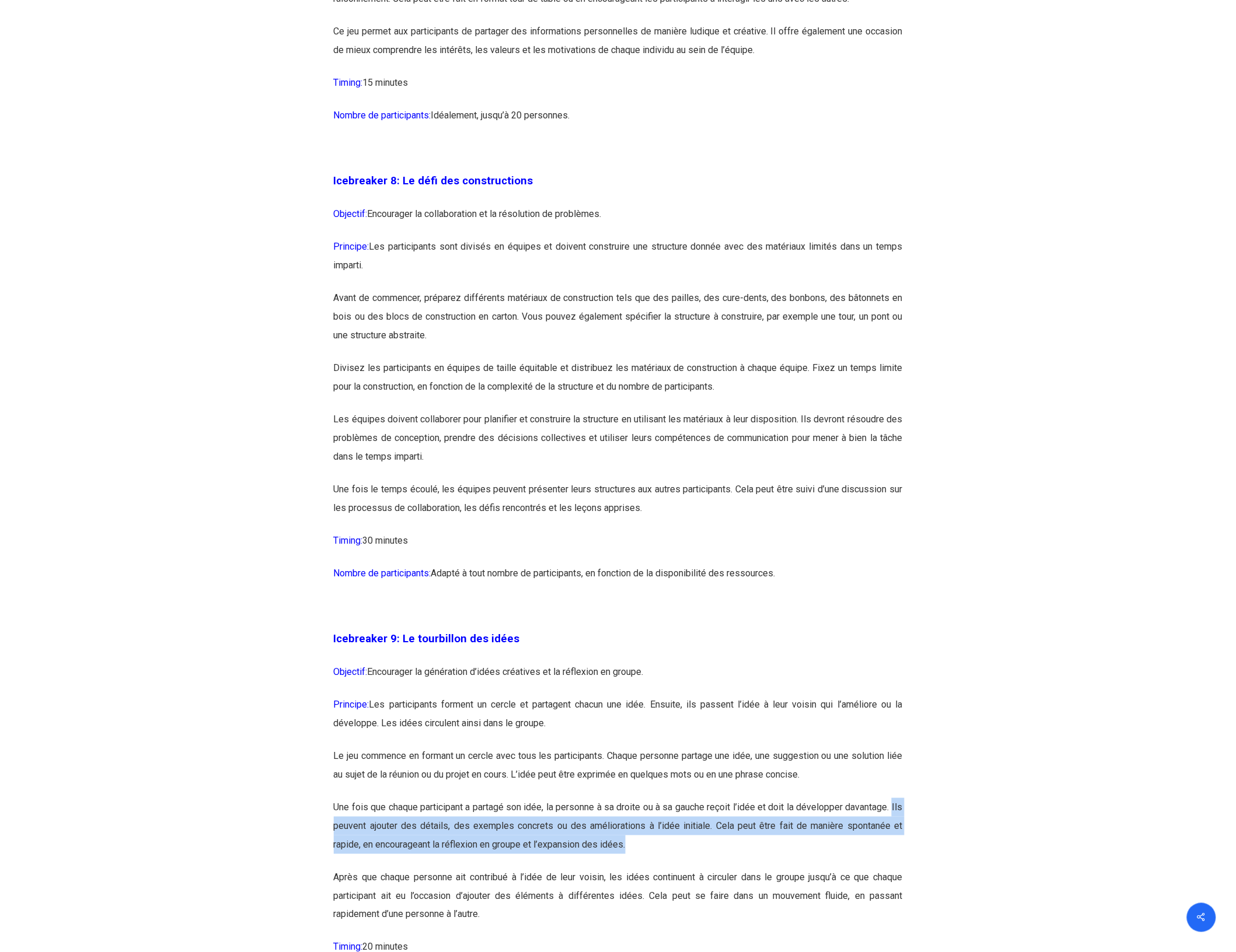
drag, startPoint x: 333, startPoint y: 858, endPoint x: 722, endPoint y: 876, distance: 389.4
click at [722, 867] on p "Une fois que chaque participant a partagé son idée, la personne à sa droite ou …" at bounding box center [618, 832] width 569 height 70
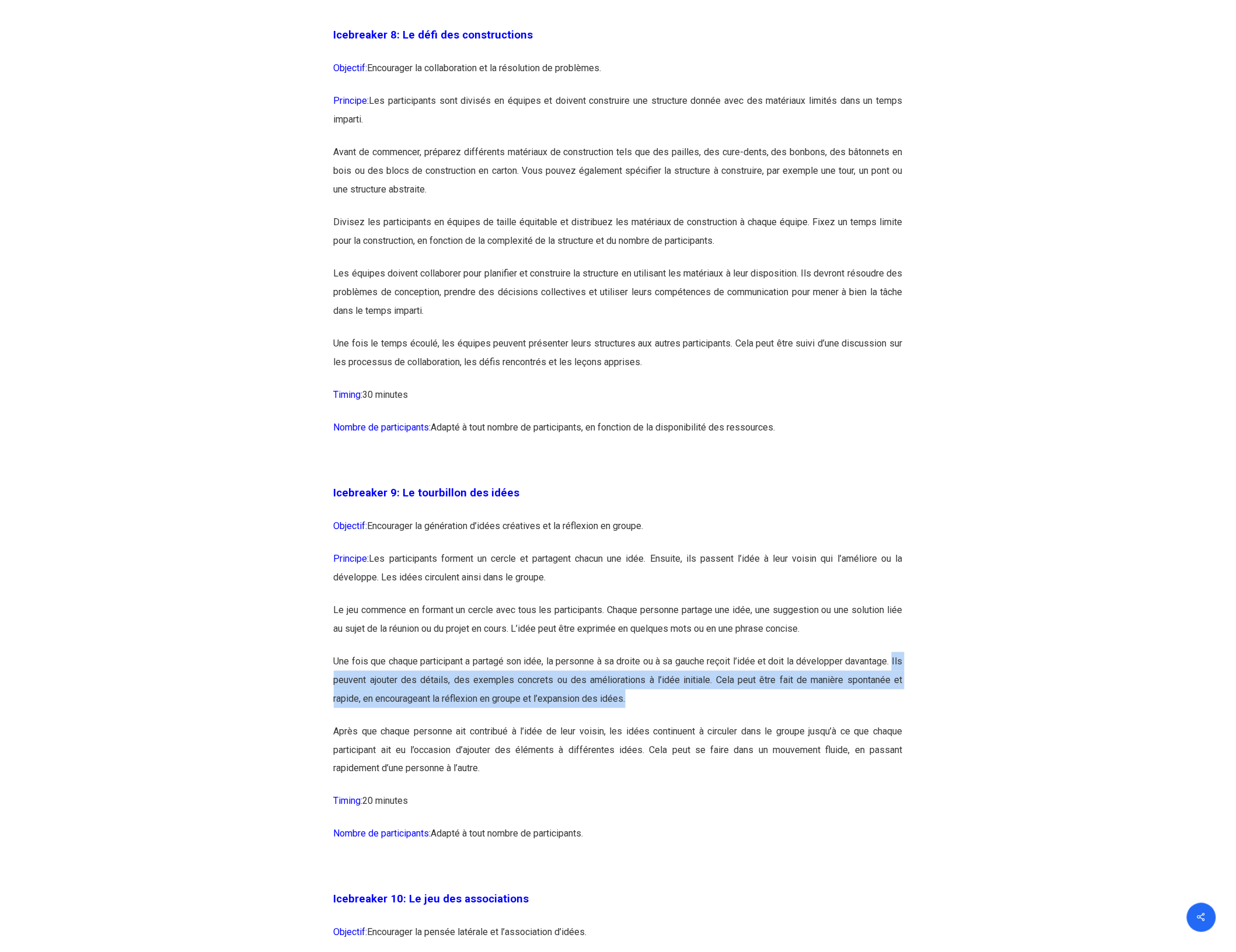
scroll to position [3426, 0]
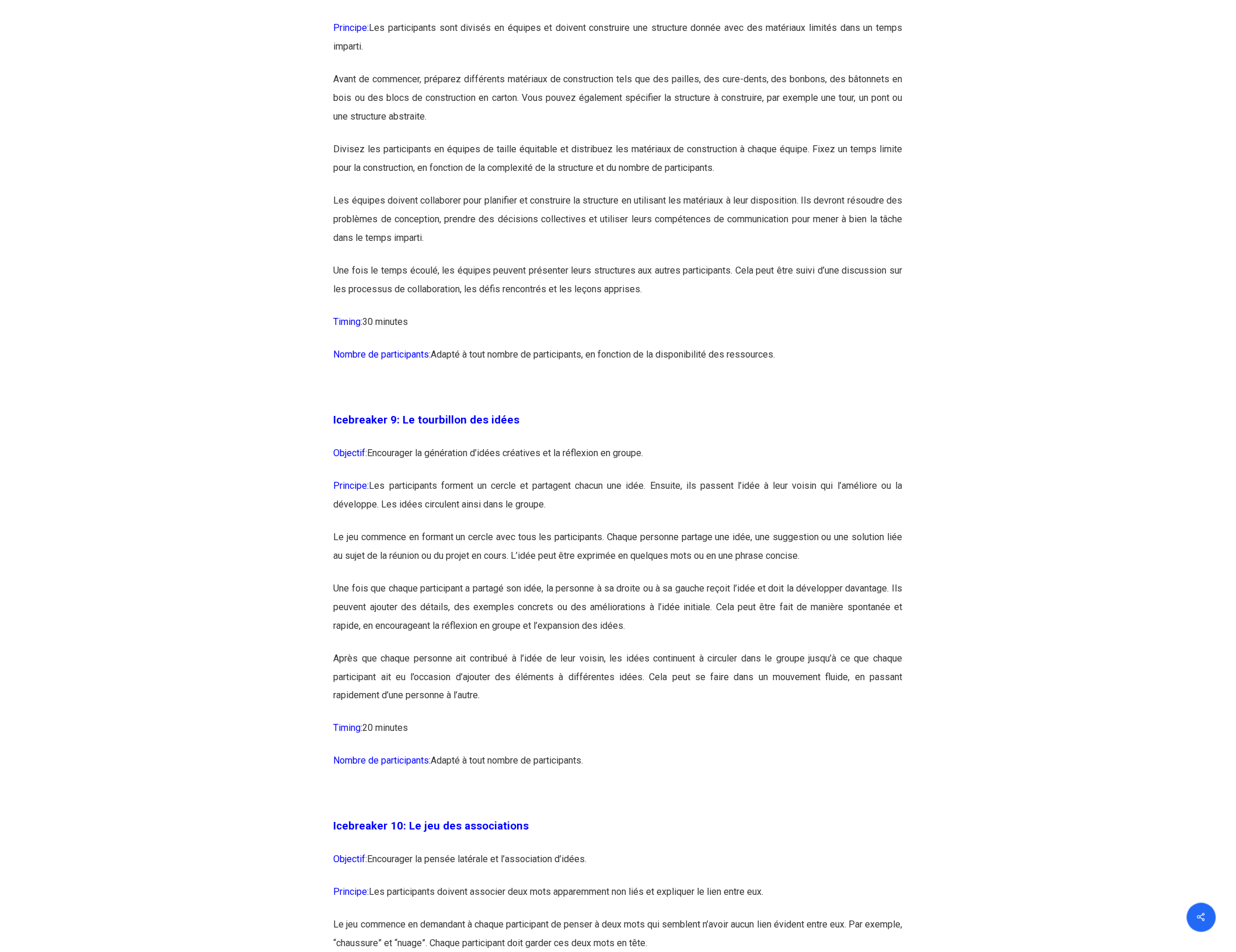
click at [345, 686] on p "Après que chaque personne ait contribué à l’idée de leur voisin, les idées cont…" at bounding box center [618, 683] width 569 height 70
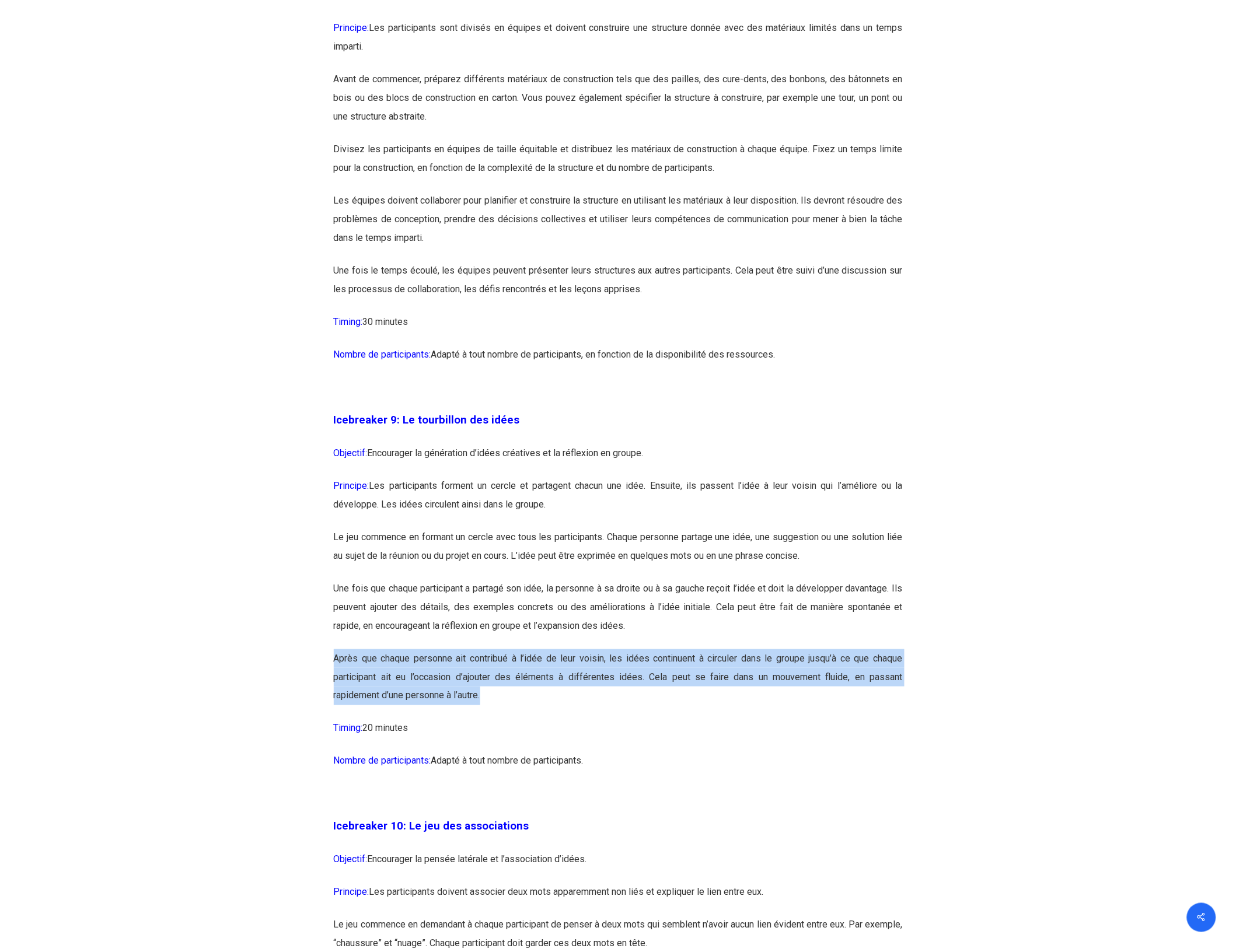
drag, startPoint x: 345, startPoint y: 686, endPoint x: 509, endPoint y: 721, distance: 167.7
click at [509, 719] on p "Après que chaque personne ait contribué à l’idée de leur voisin, les idées cont…" at bounding box center [618, 683] width 569 height 70
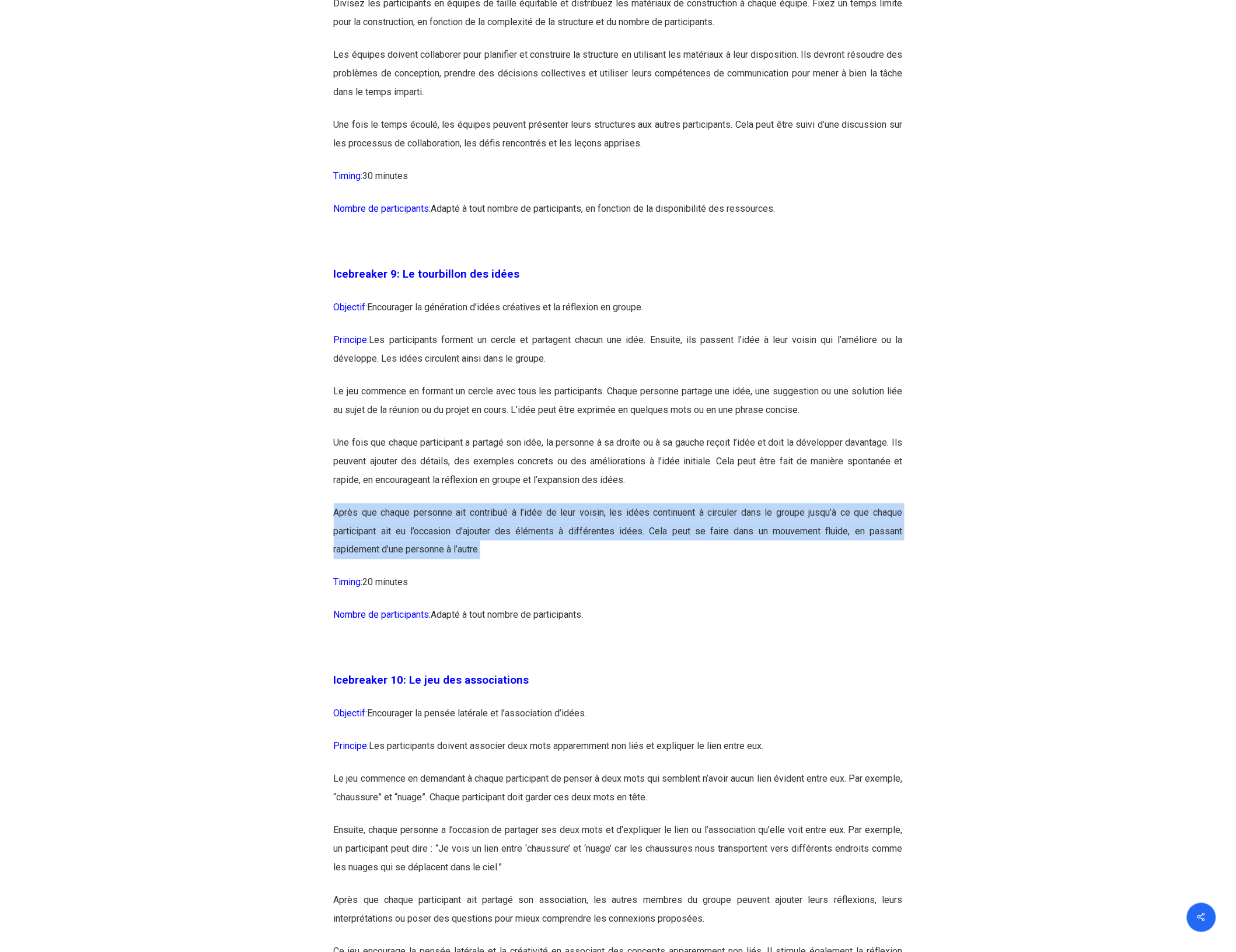
scroll to position [3645, 0]
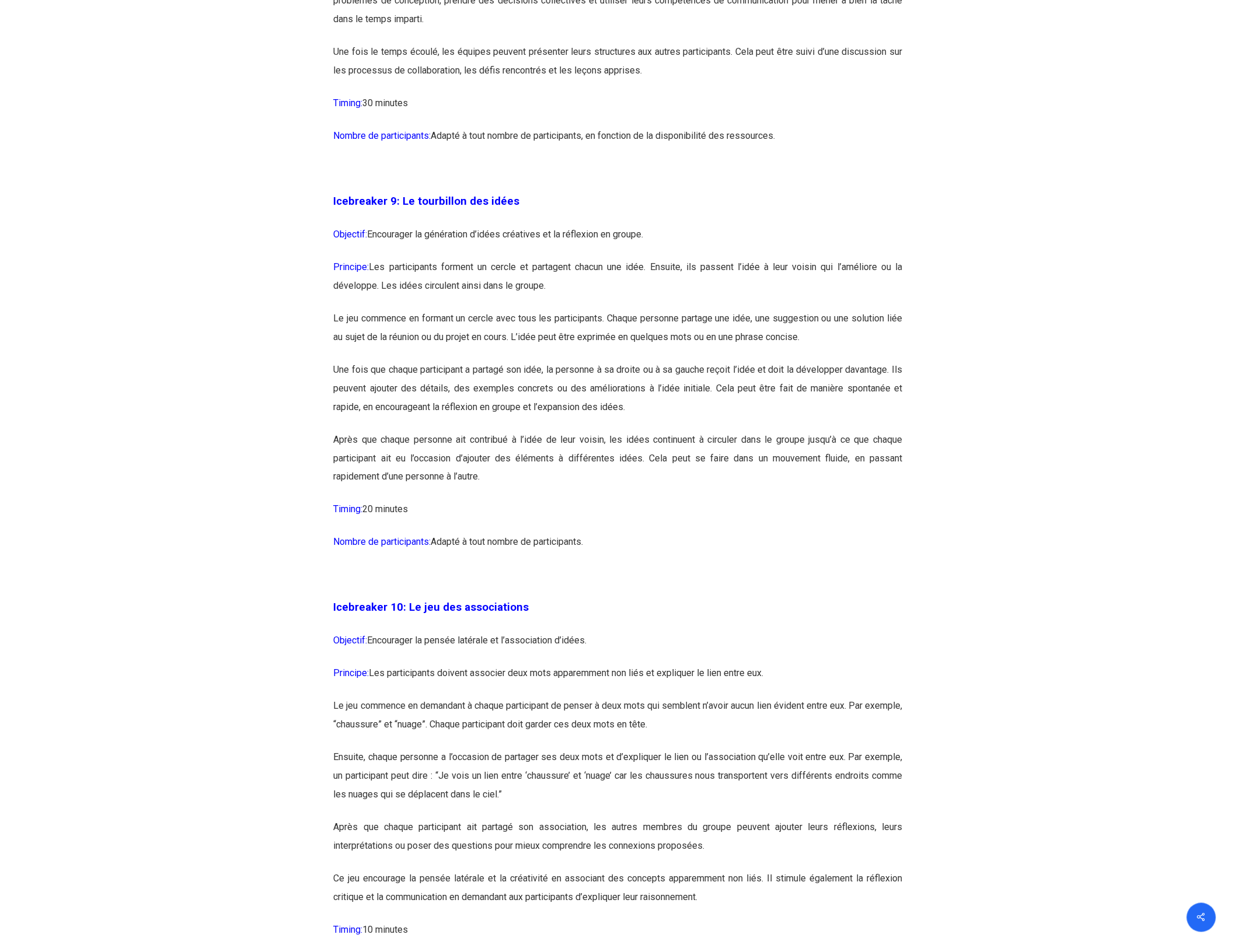
click at [414, 533] on p "Timing: 20 minutes" at bounding box center [618, 516] width 569 height 33
click at [421, 697] on p "Principe: Les participants doivent associer deux mots apparemment non liés et e…" at bounding box center [618, 680] width 569 height 33
drag, startPoint x: 421, startPoint y: 701, endPoint x: 797, endPoint y: 704, distance: 376.0
click at [797, 697] on p "Principe: Les participants doivent associer deux mots apparemment non liés et e…" at bounding box center [618, 680] width 569 height 33
click at [423, 748] on p "Le jeu commence en demandant à chaque participant de penser à deux mots qui sem…" at bounding box center [618, 722] width 569 height 51
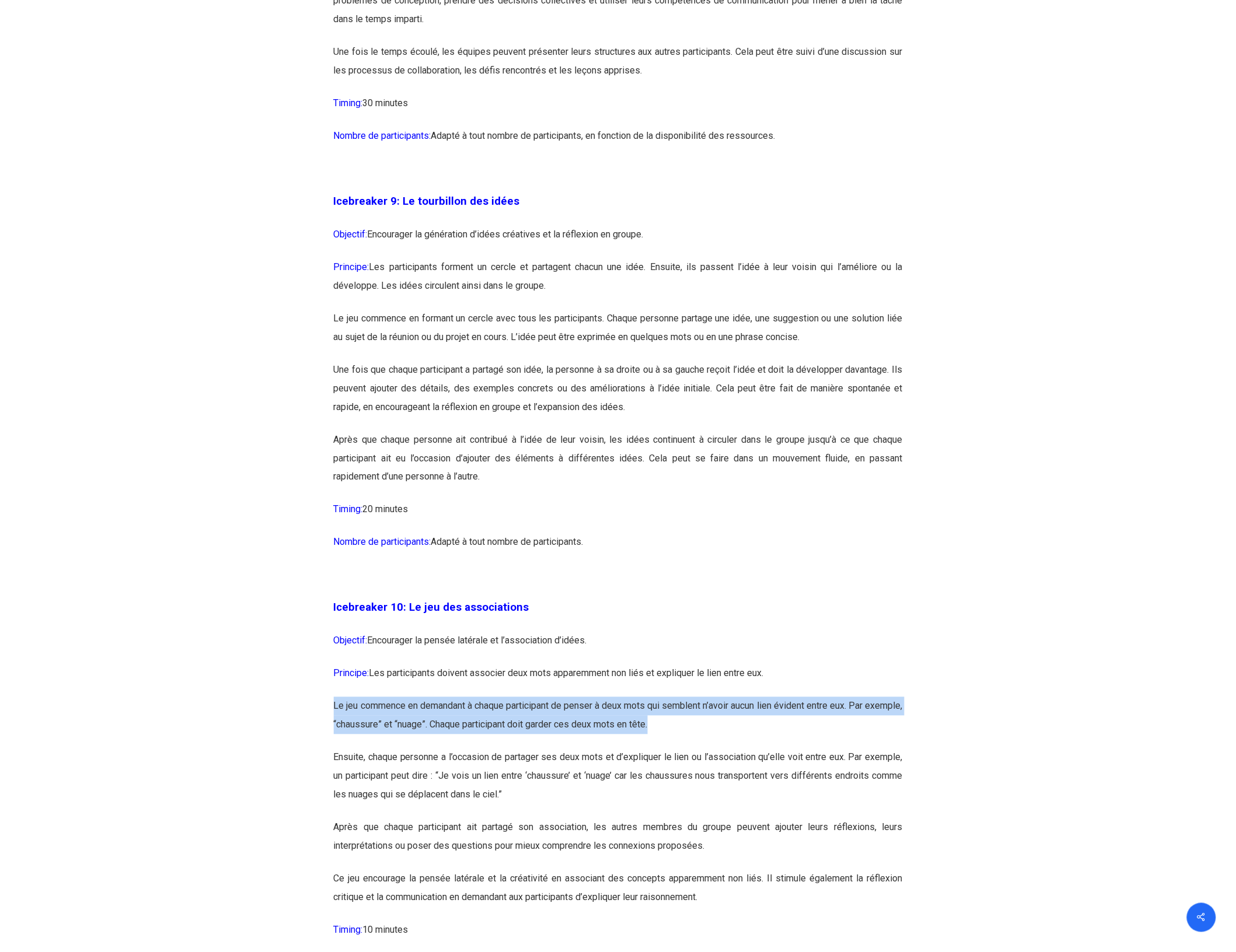
drag, startPoint x: 330, startPoint y: 736, endPoint x: 711, endPoint y: 757, distance: 381.6
click at [711, 748] on p "Le jeu commence en demandant à chaque participant de penser à deux mots qui sem…" at bounding box center [618, 722] width 569 height 51
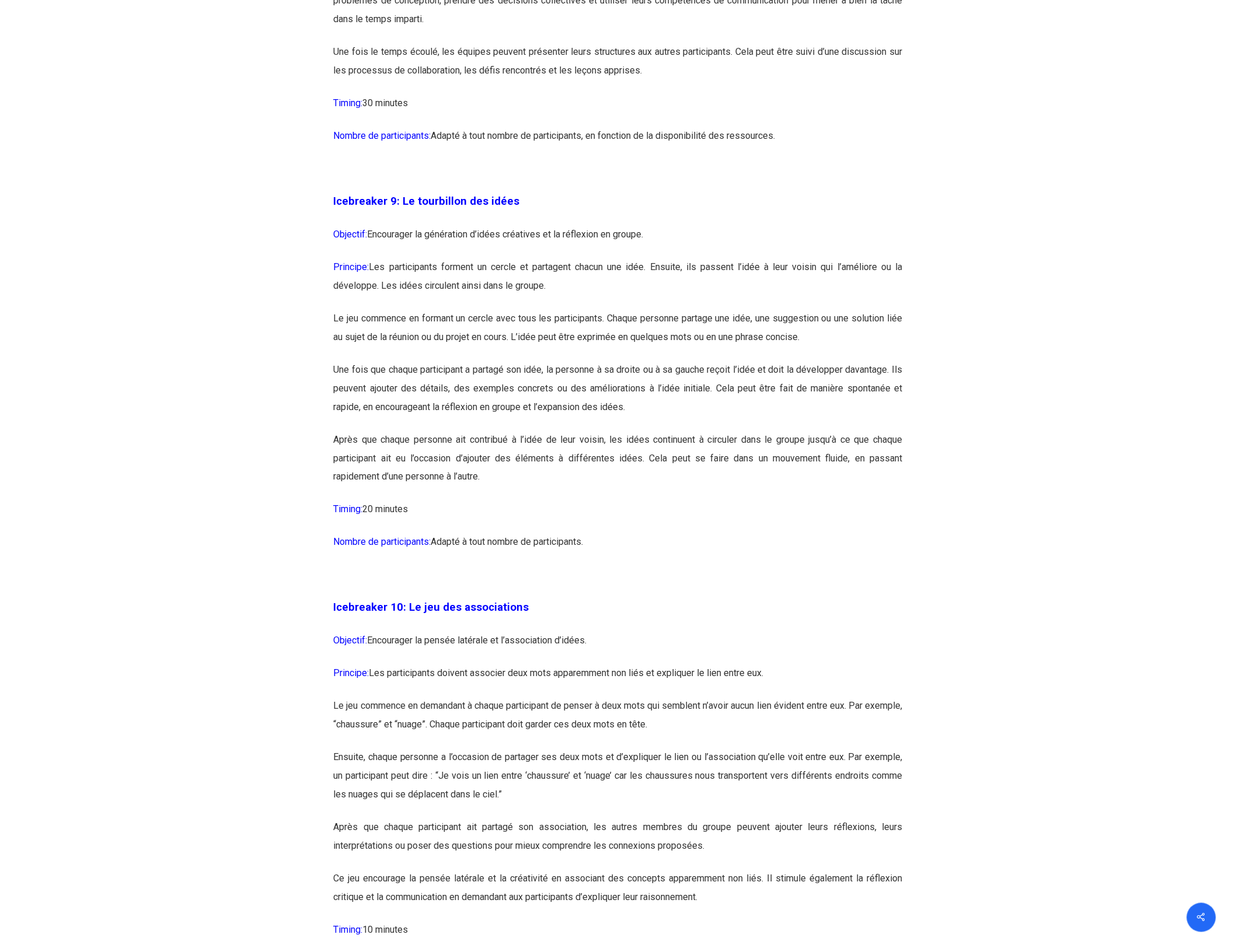
click at [334, 777] on p "Ensuite, chaque personne a l’occasion de partager ses deux mots et d’expliquer …" at bounding box center [618, 783] width 569 height 70
drag, startPoint x: 334, startPoint y: 777, endPoint x: 854, endPoint y: 786, distance: 520.1
click at [854, 786] on p "Ensuite, chaque personne a l’occasion de partager ses deux mots et d’expliquer …" at bounding box center [618, 783] width 569 height 70
drag, startPoint x: 572, startPoint y: 734, endPoint x: 887, endPoint y: 738, distance: 315.0
click at [887, 738] on p "Le jeu commence en demandant à chaque participant de penser à deux mots qui sem…" at bounding box center [618, 722] width 569 height 51
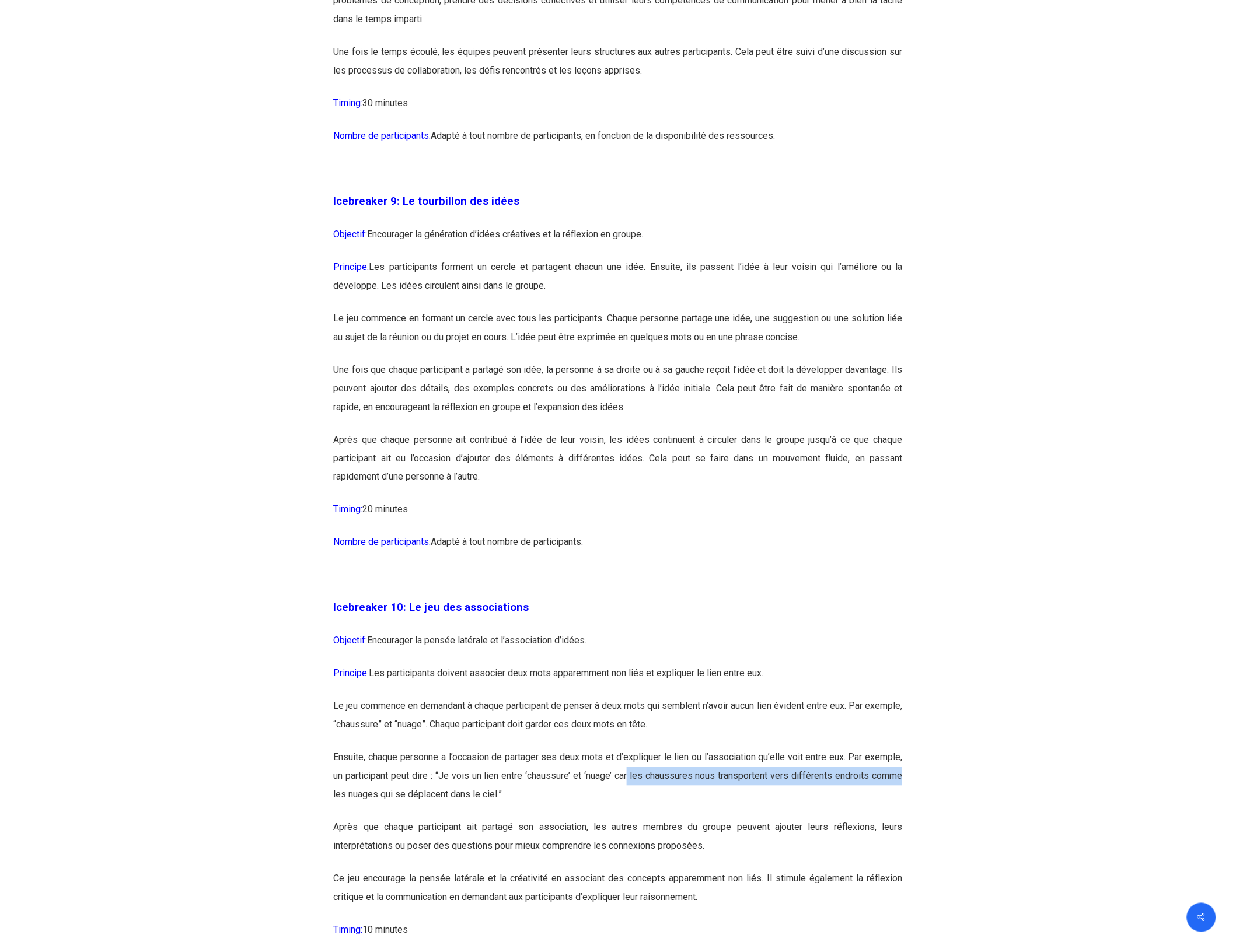
drag, startPoint x: 629, startPoint y: 808, endPoint x: 911, endPoint y: 800, distance: 282.1
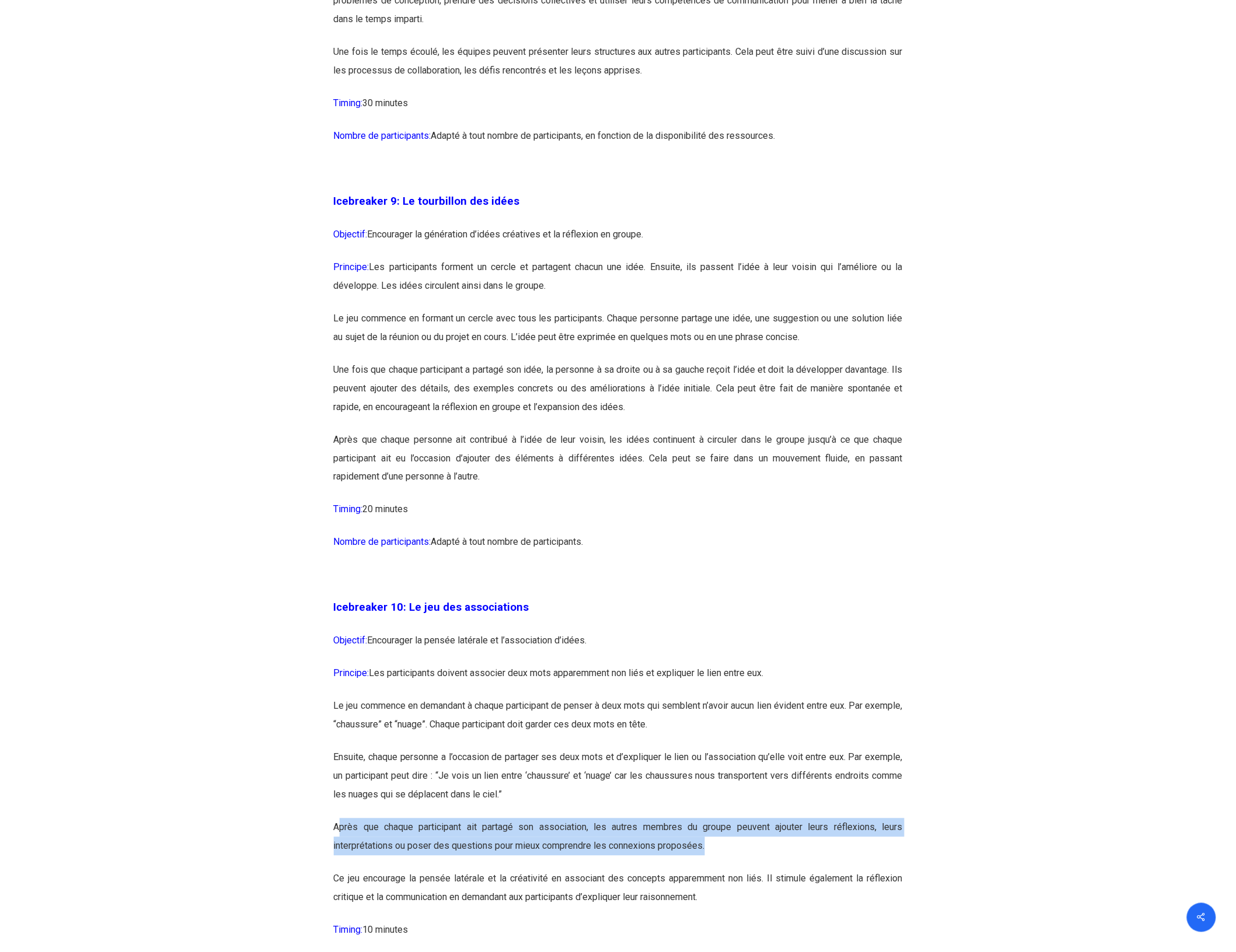
drag, startPoint x: 340, startPoint y: 855, endPoint x: 739, endPoint y: 872, distance: 399.4
click at [739, 869] on p "Après que chaque participant ait partagé son association, les autres membres du…" at bounding box center [618, 843] width 569 height 51
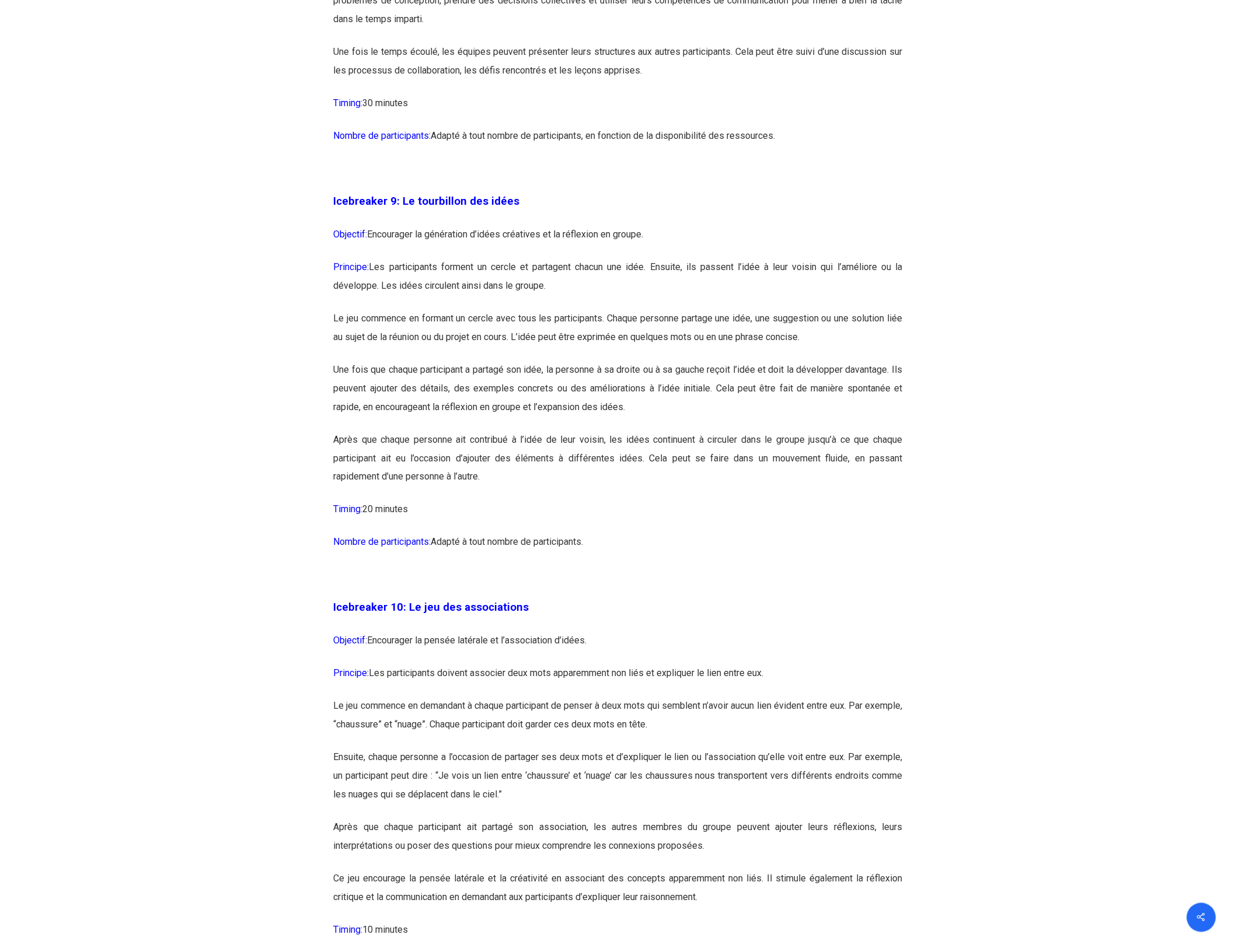
click at [557, 748] on p "Le jeu commence en demandant à chaque participant de penser à deux mots qui sem…" at bounding box center [618, 722] width 569 height 51
drag, startPoint x: 616, startPoint y: 812, endPoint x: 547, endPoint y: 826, distance: 70.4
click at [547, 818] on p "Ensuite, chaque personne a l’occasion de partager ses deux mots et d’expliquer …" at bounding box center [618, 783] width 569 height 70
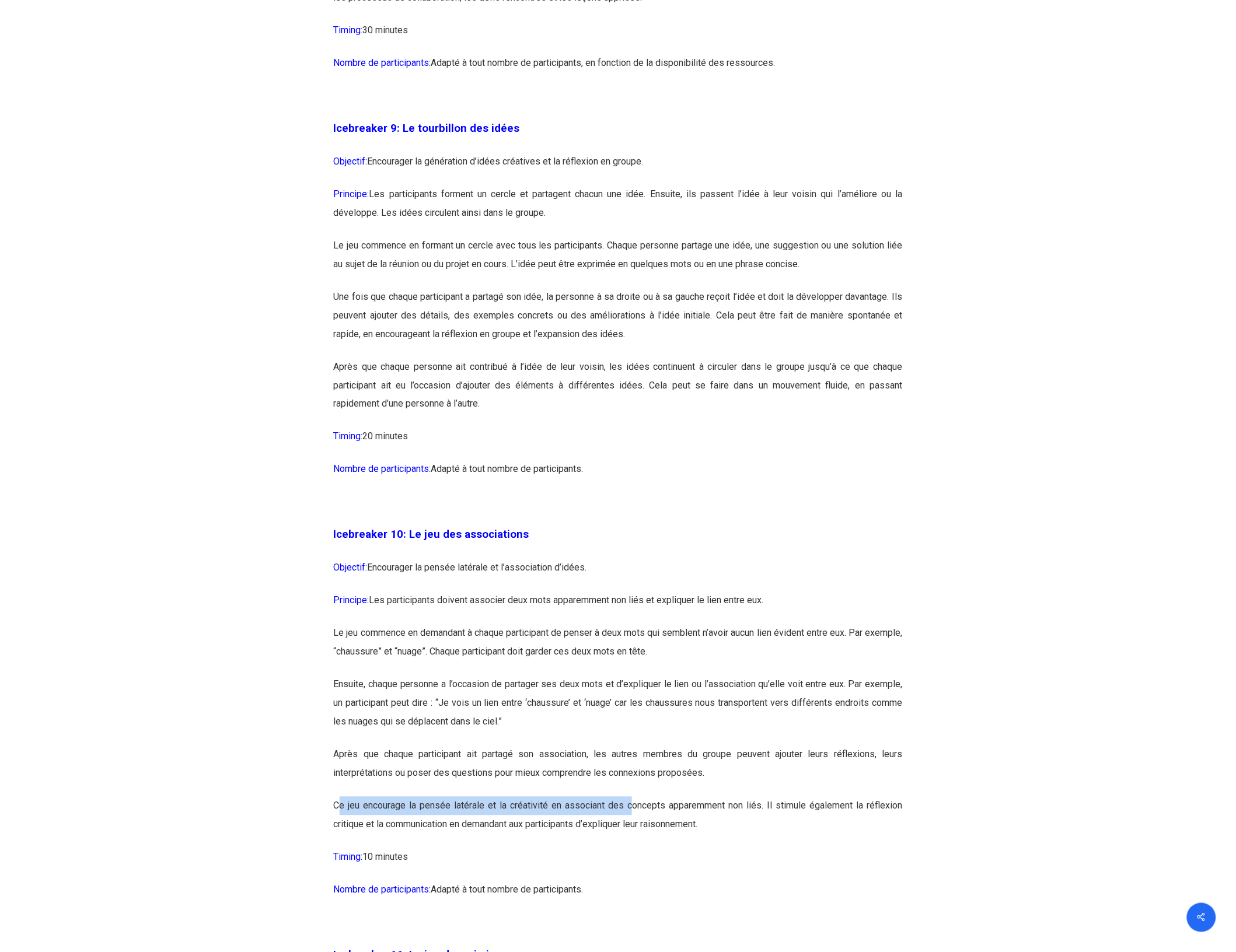
drag, startPoint x: 339, startPoint y: 838, endPoint x: 631, endPoint y: 831, distance: 292.1
click at [631, 831] on p "Ce jeu encourage la pensée latérale et la créativité en associant des concepts …" at bounding box center [618, 822] width 569 height 51
drag, startPoint x: 334, startPoint y: 564, endPoint x: 732, endPoint y: 913, distance: 529.3
copy div "Icebreaker 10: Le jeu des associations Objectif: Encourager la pensée latérale …"
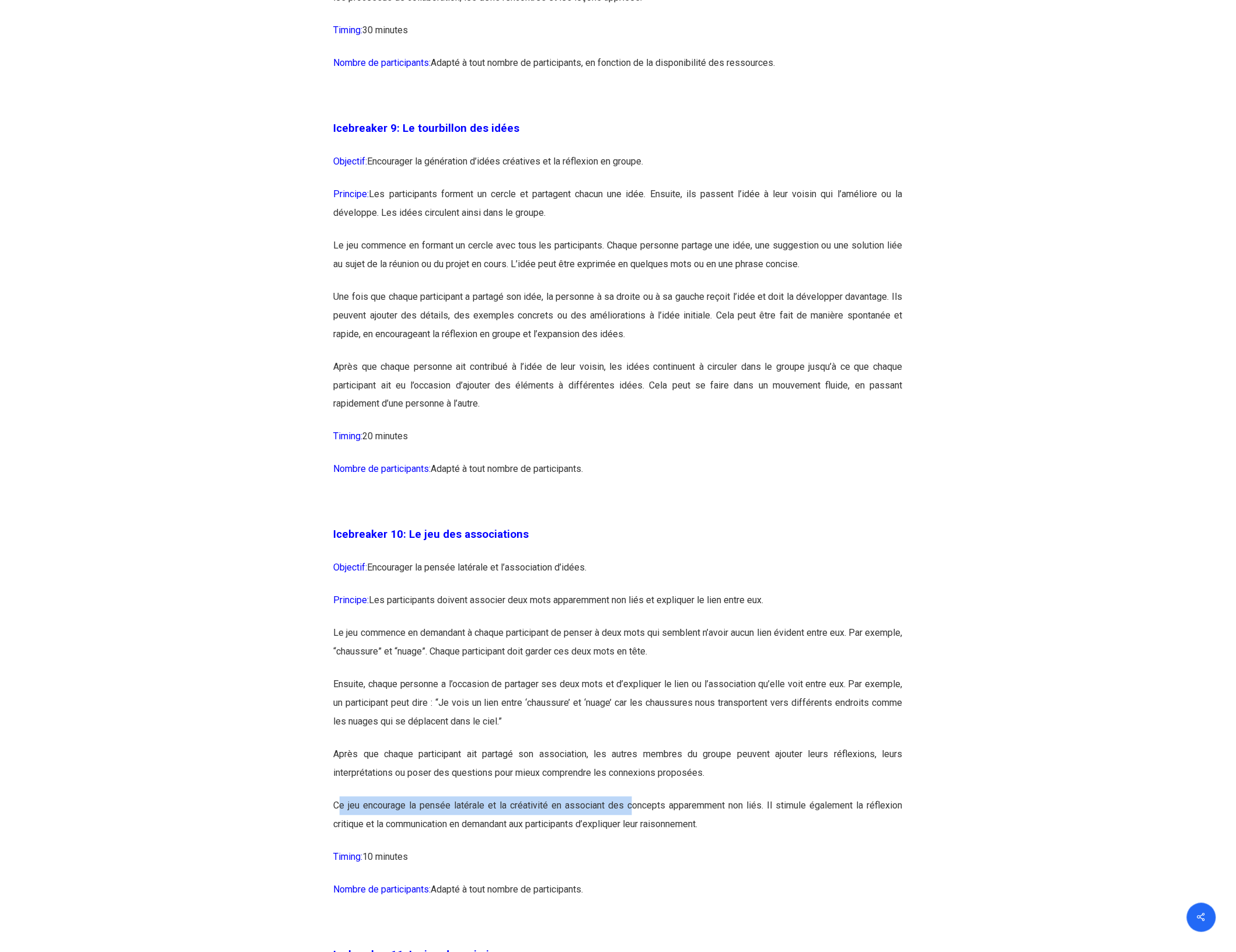
click at [870, 675] on p "Le jeu commence en demandant à chaque participant de penser à deux mots qui sem…" at bounding box center [618, 649] width 569 height 51
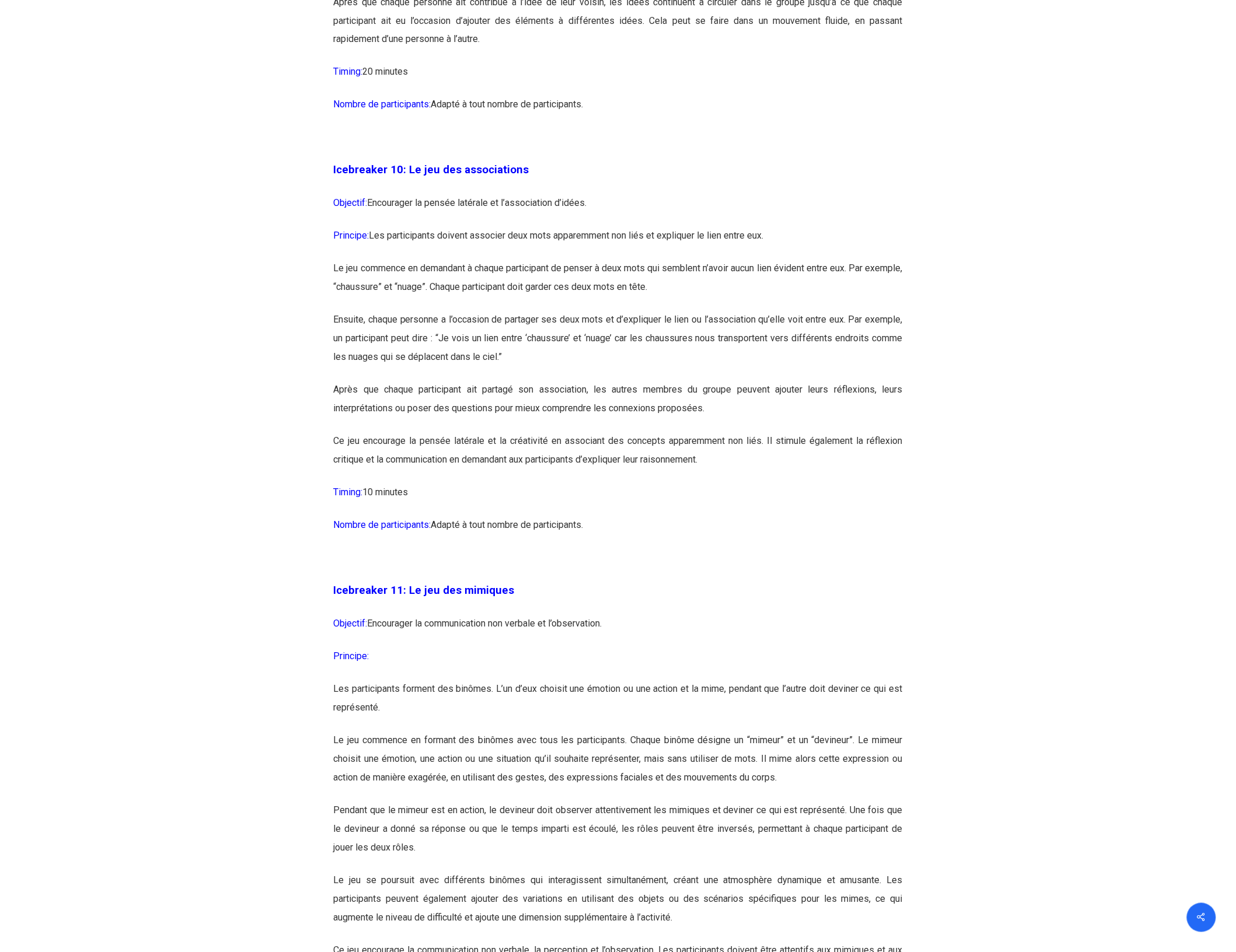
scroll to position [4374, 0]
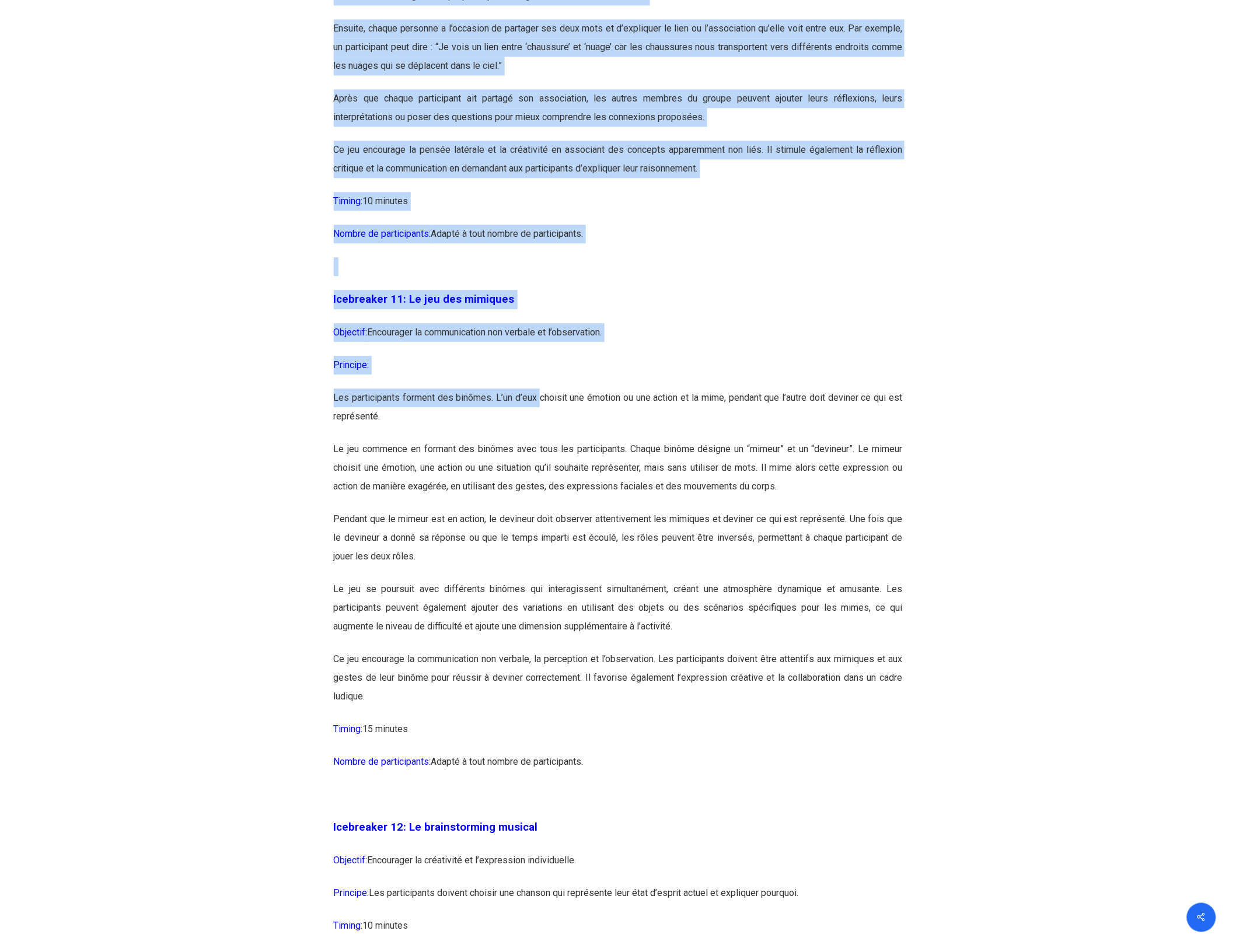
drag, startPoint x: 541, startPoint y: 421, endPoint x: 919, endPoint y: 458, distance: 379.8
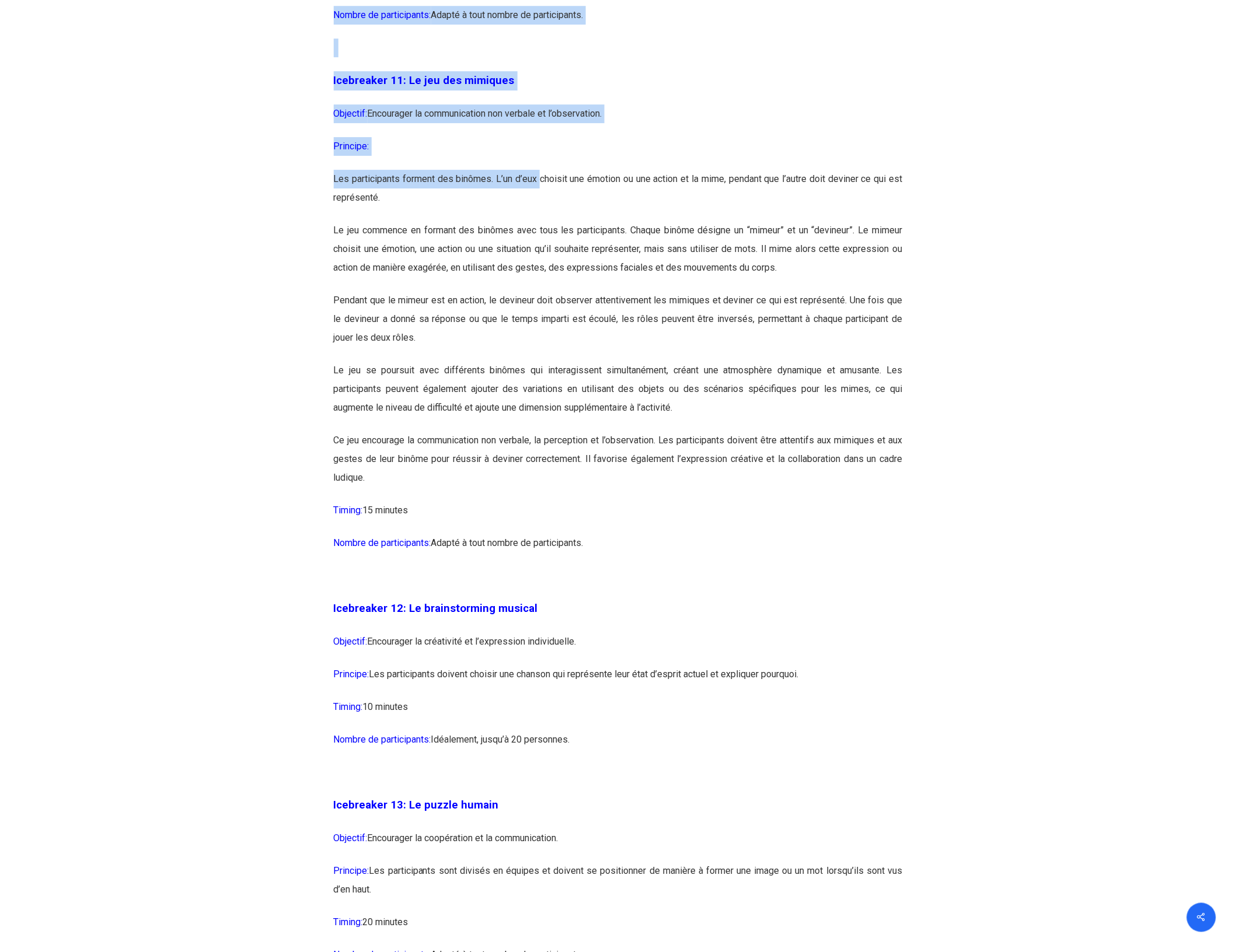
drag, startPoint x: 381, startPoint y: 699, endPoint x: 840, endPoint y: 700, distance: 459.0
click at [840, 697] on p "Principe: Les participants doivent choisir une chanson qui représente leur état…" at bounding box center [618, 681] width 569 height 33
drag, startPoint x: 840, startPoint y: 700, endPoint x: 765, endPoint y: 698, distance: 75.0
click at [765, 697] on p "Principe: Les participants doivent choisir une chanson qui représente leur état…" at bounding box center [618, 681] width 569 height 33
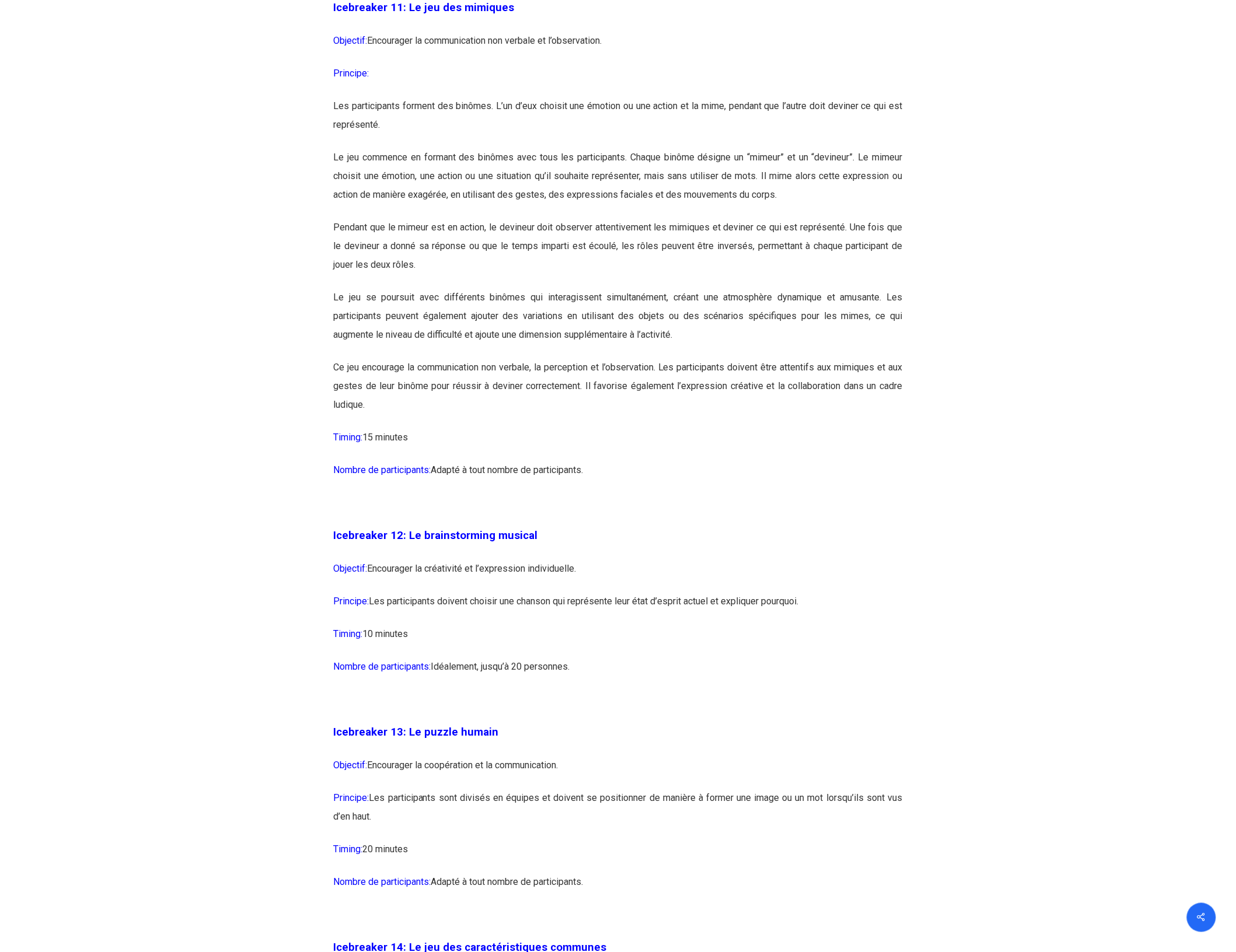
scroll to position [4739, 0]
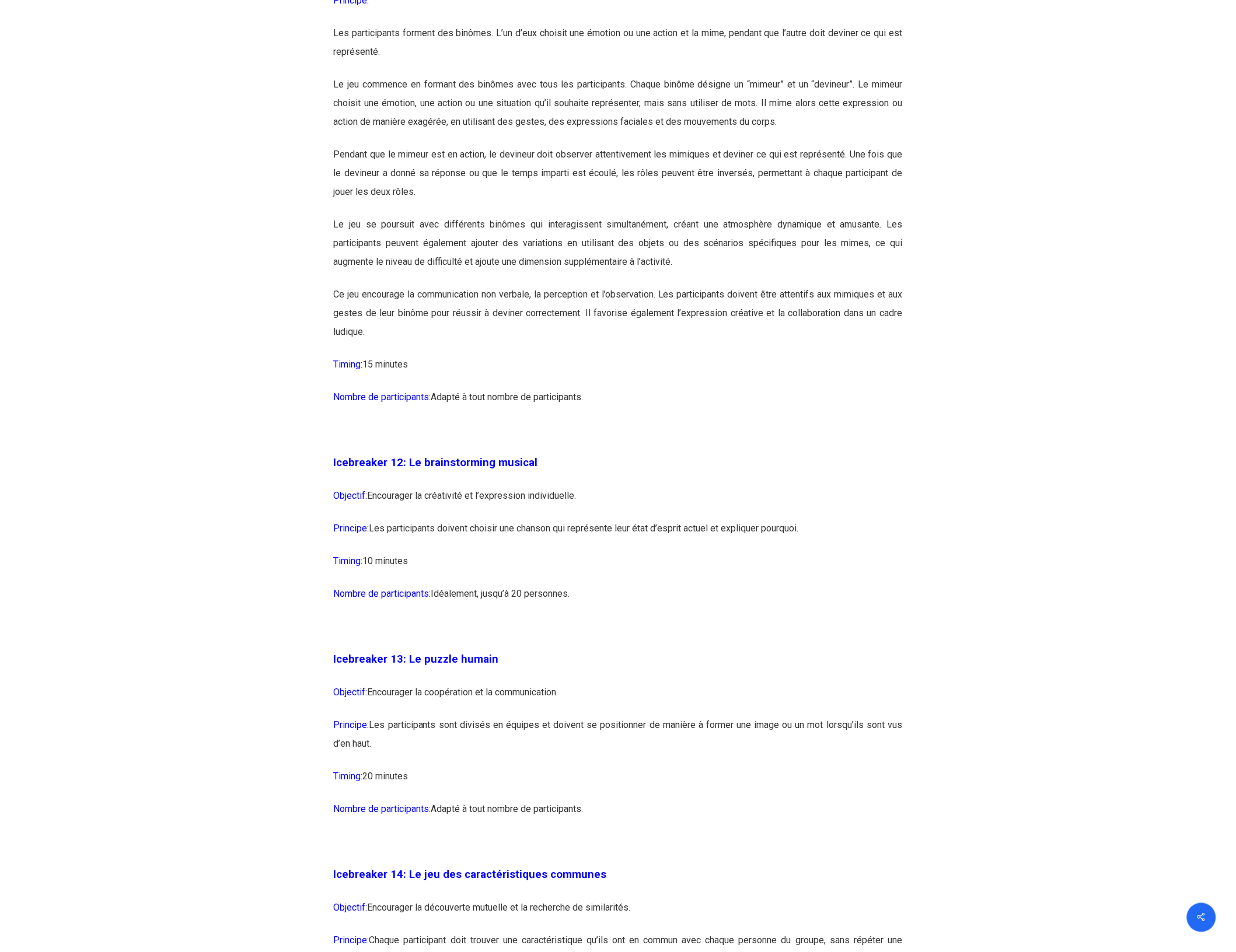
drag, startPoint x: 330, startPoint y: 489, endPoint x: 713, endPoint y: 622, distance: 405.4
copy div "Icebreaker 12: Le brainstorming musical Objectif: Encourager la créativité et l…"
